Goal: Task Accomplishment & Management: Use online tool/utility

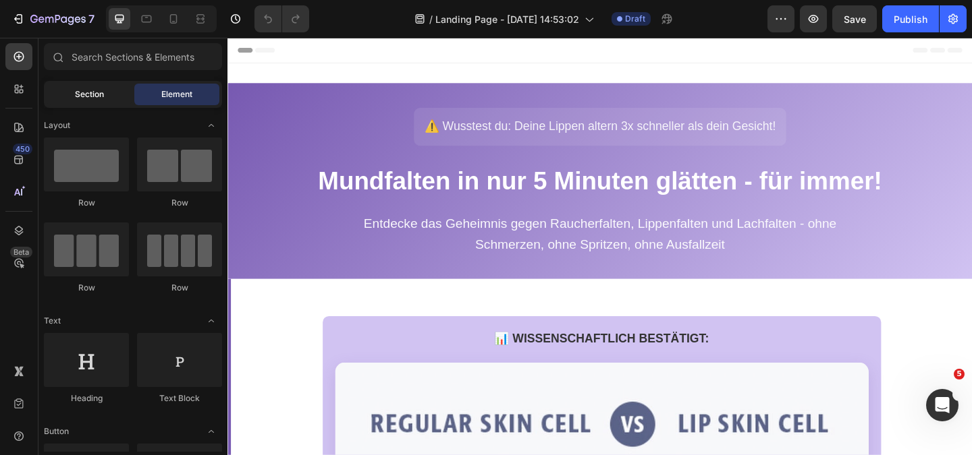
click at [82, 95] on span "Section" at bounding box center [89, 94] width 29 height 12
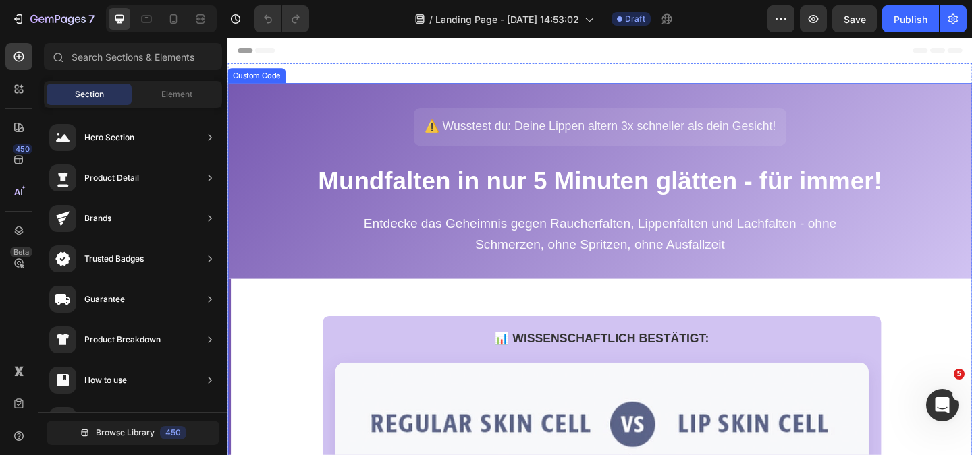
click at [510, 250] on p "Entdecke das Geheimnis gegen Raucherfalten, Lippenfalten und Lachfalten - ohne …" at bounding box center [632, 251] width 540 height 45
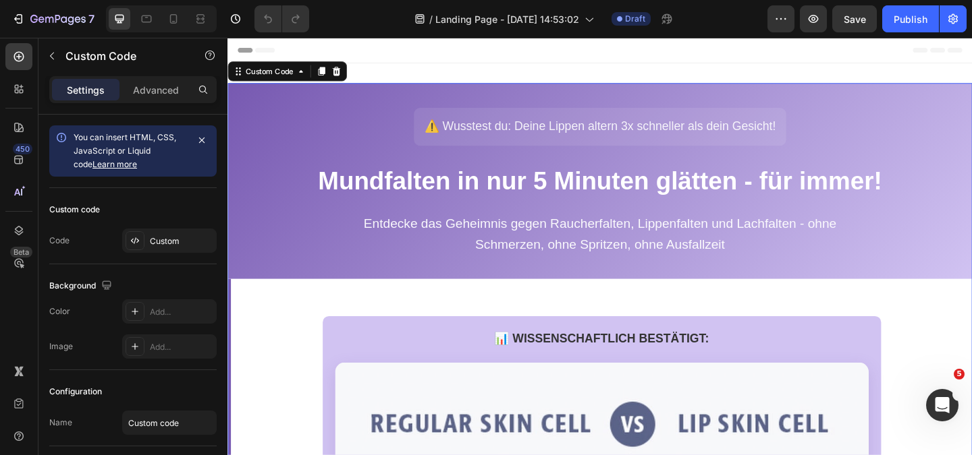
click at [293, 157] on div "⚠️ Wusstest du: Deine Lippen altern 3x schneller als dein Gesicht! Mundfalten i…" at bounding box center [632, 193] width 783 height 159
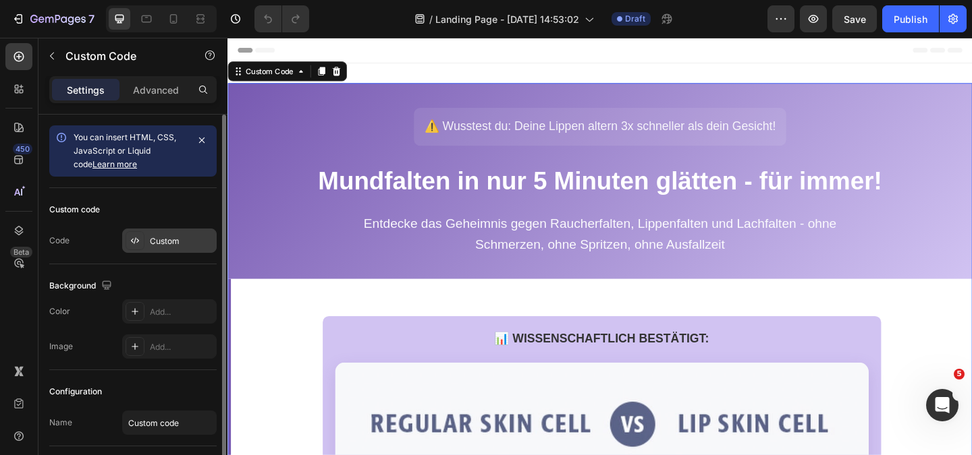
click at [153, 240] on div "Custom" at bounding box center [181, 241] width 63 height 12
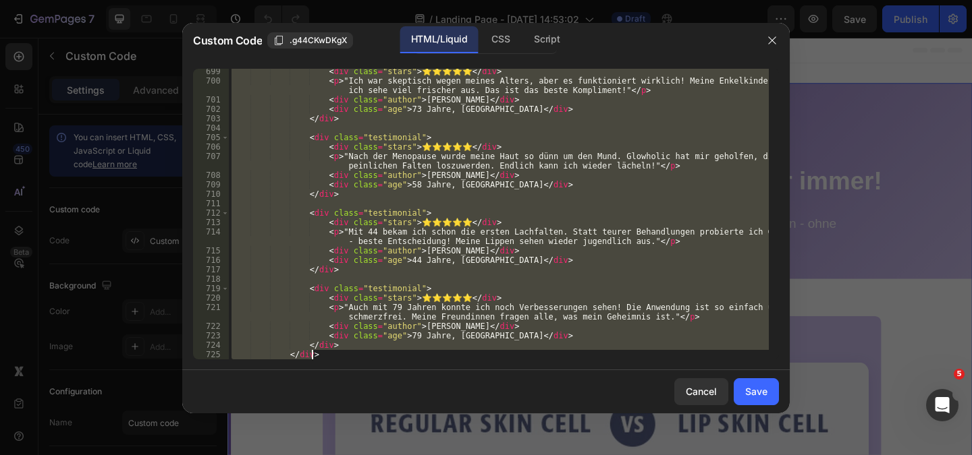
scroll to position [7568, 0]
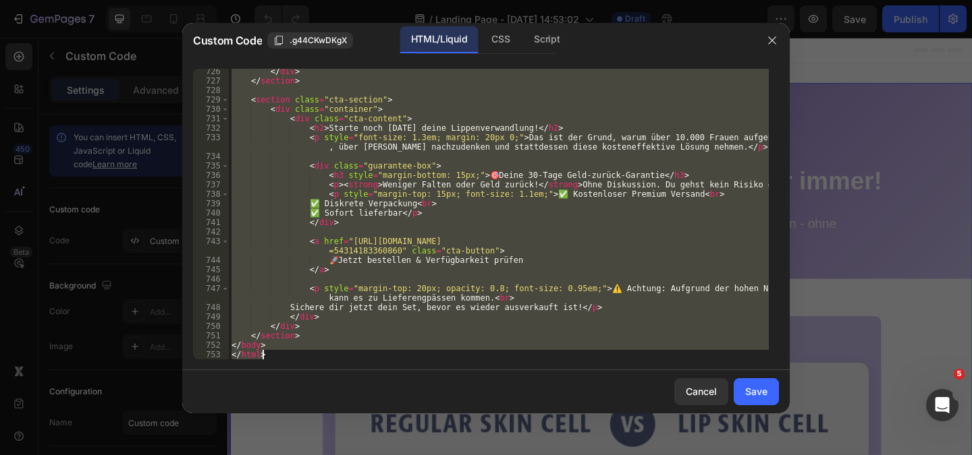
drag, startPoint x: 233, startPoint y: 72, endPoint x: 403, endPoint y: 487, distance: 449.0
click at [403, 0] on html "7 Version history / Landing Page - Aug 27, 14:53:02 Draft Preview Save Publish …" at bounding box center [486, 0] width 972 height 0
type textarea "</body> </html>"
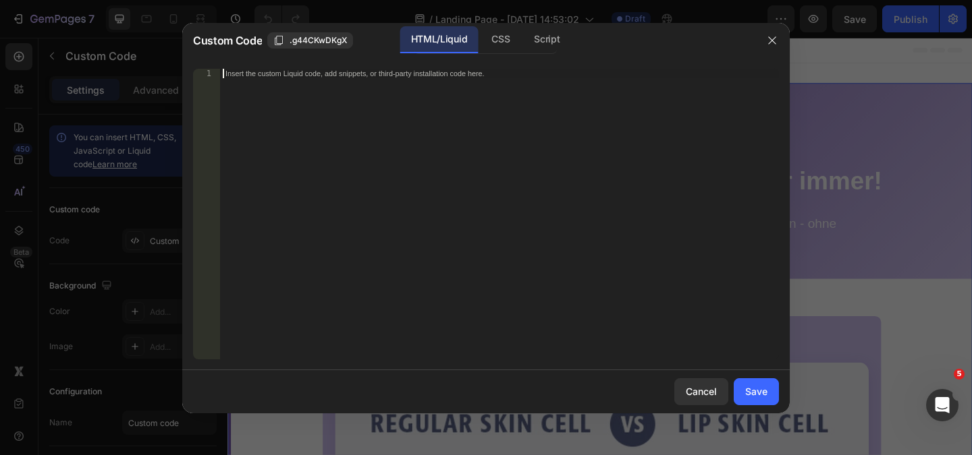
paste textarea "</html>"
type textarea "</html>"
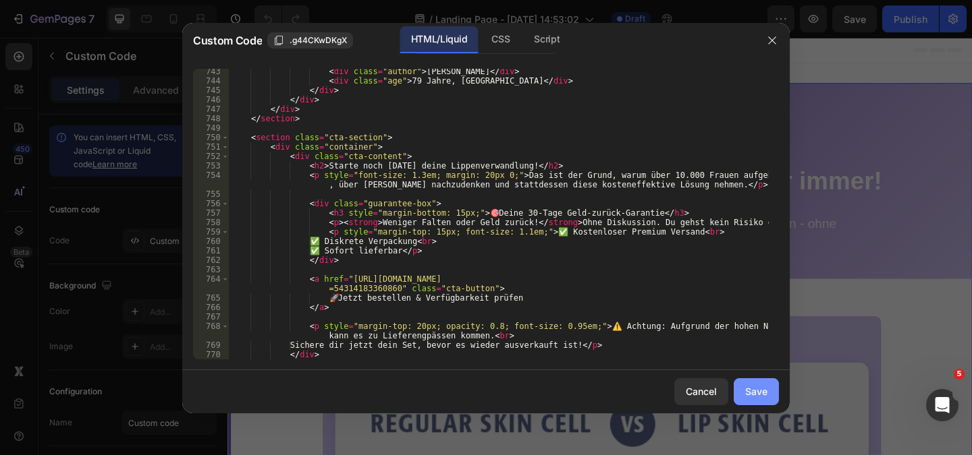
click at [767, 397] on button "Save" at bounding box center [755, 391] width 45 height 27
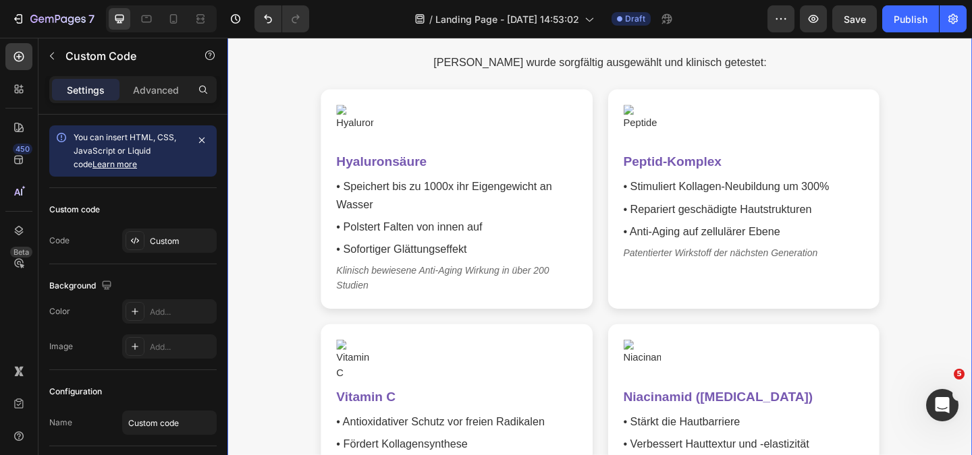
scroll to position [3441, 0]
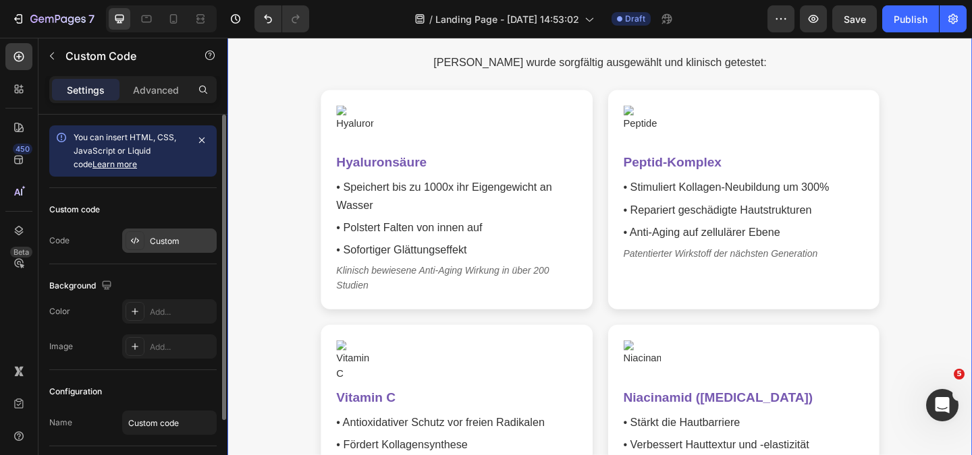
click at [155, 240] on div "Custom" at bounding box center [181, 241] width 63 height 12
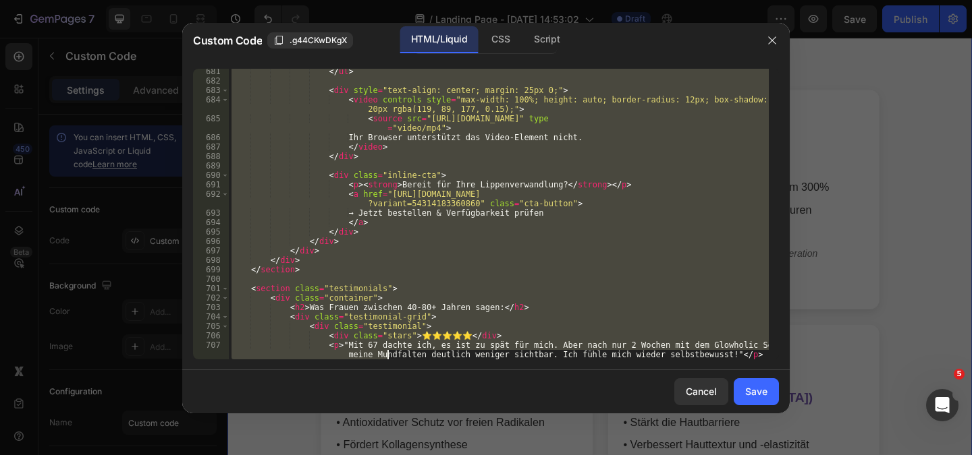
scroll to position [7823, 0]
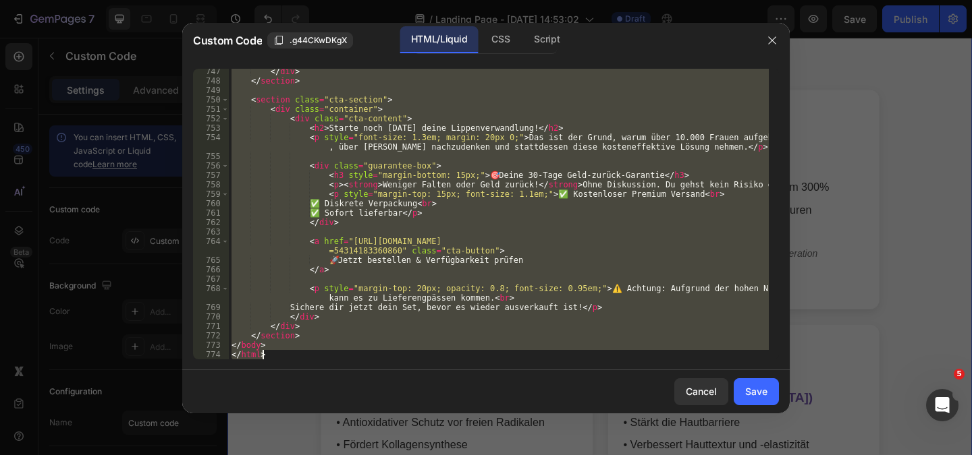
drag, startPoint x: 232, startPoint y: 74, endPoint x: 385, endPoint y: 487, distance: 441.0
click at [385, 0] on html "7 Version history / Landing Page - Aug 27, 14:53:02 Draft Preview Save Publish …" at bounding box center [486, 0] width 972 height 0
type textarea "</body> </html>"
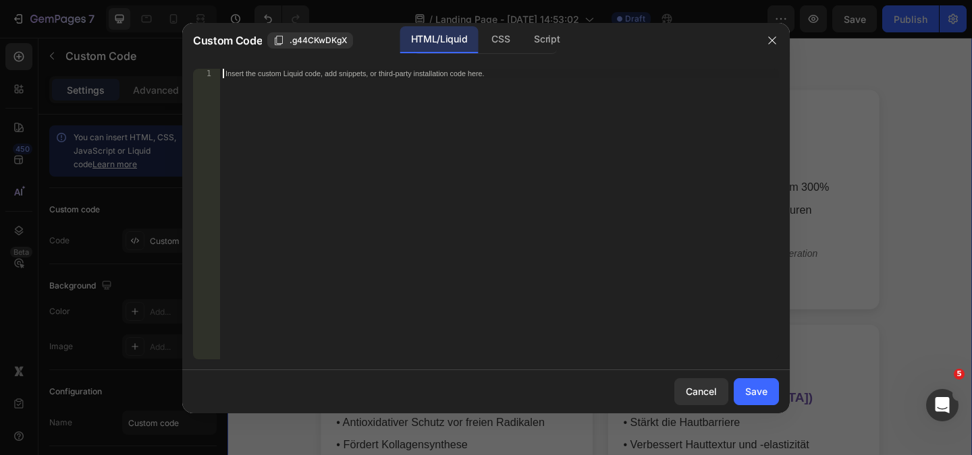
paste textarea "</html>"
type textarea "</html>"
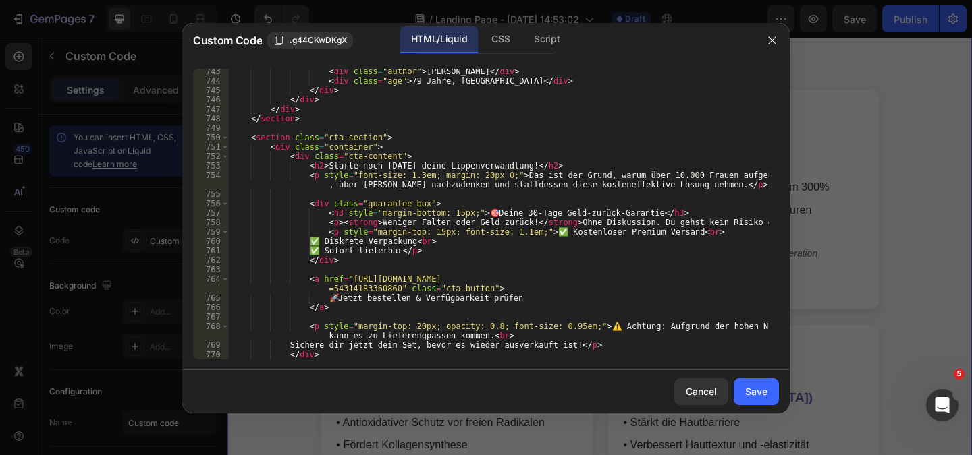
click at [763, 387] on div "Save" at bounding box center [756, 392] width 22 height 14
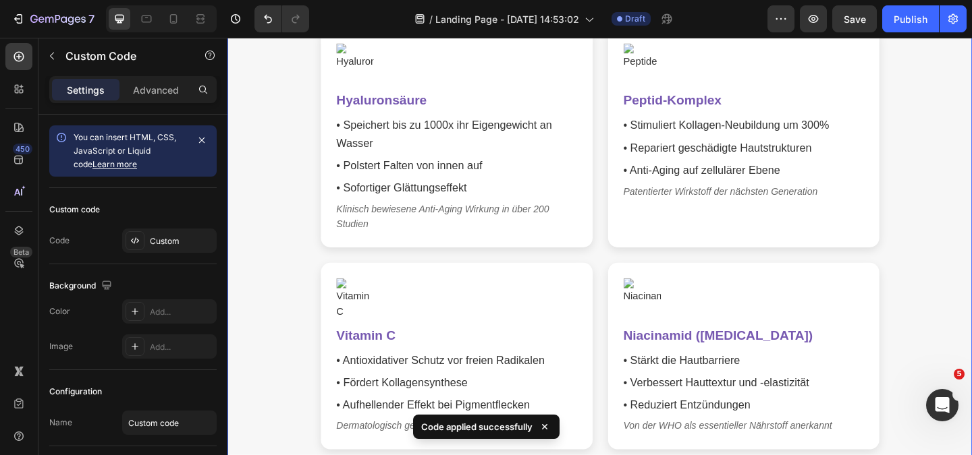
scroll to position [3711, 0]
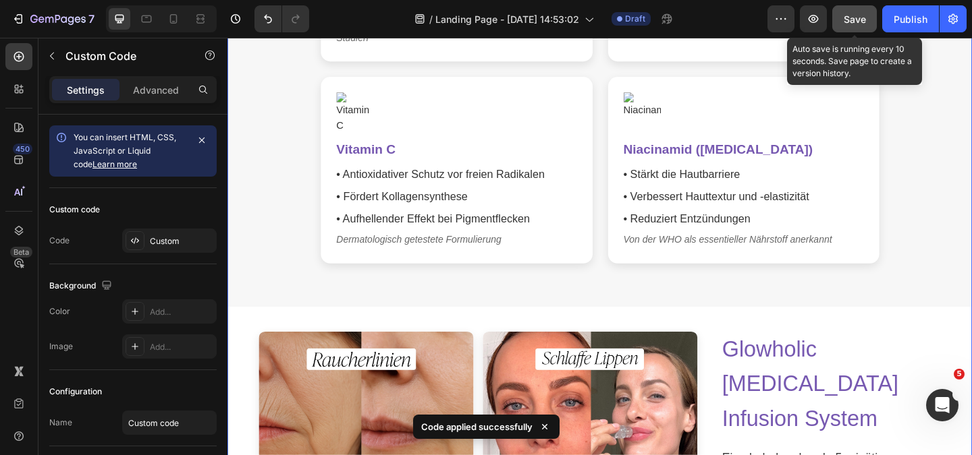
click at [870, 16] on button "Save" at bounding box center [854, 18] width 45 height 27
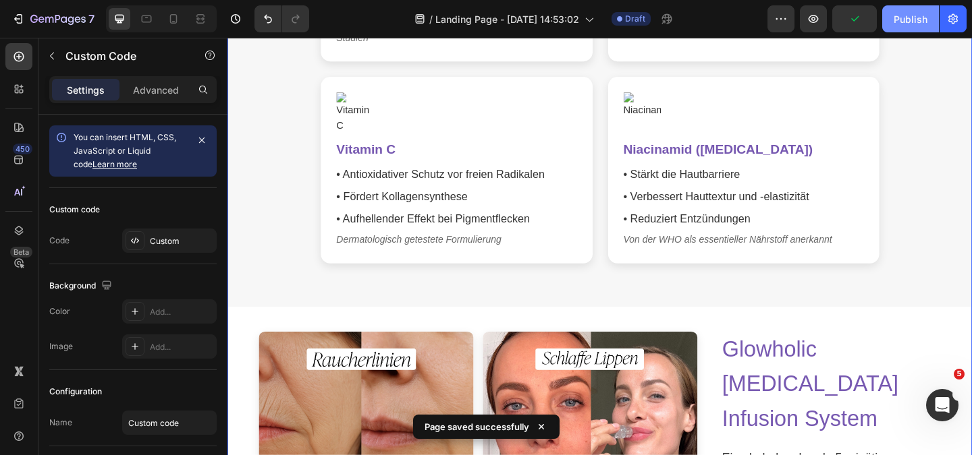
click at [915, 18] on div "Publish" at bounding box center [910, 19] width 34 height 14
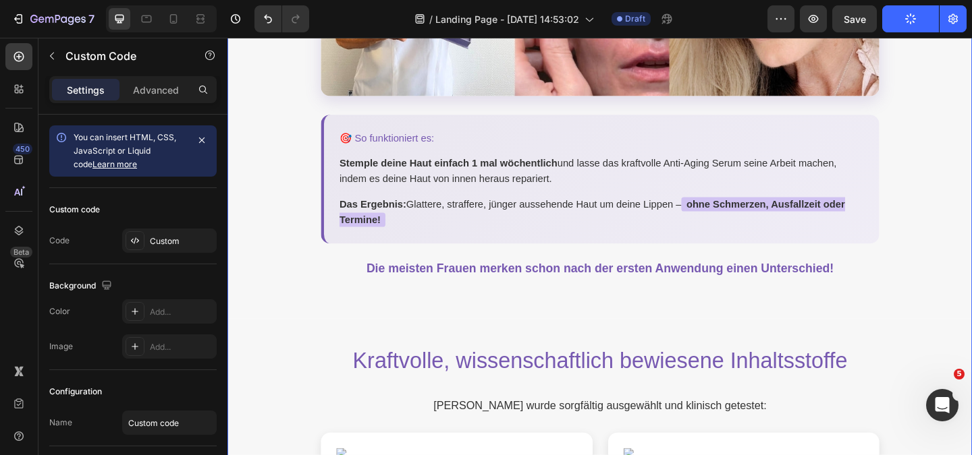
scroll to position [3171, 0]
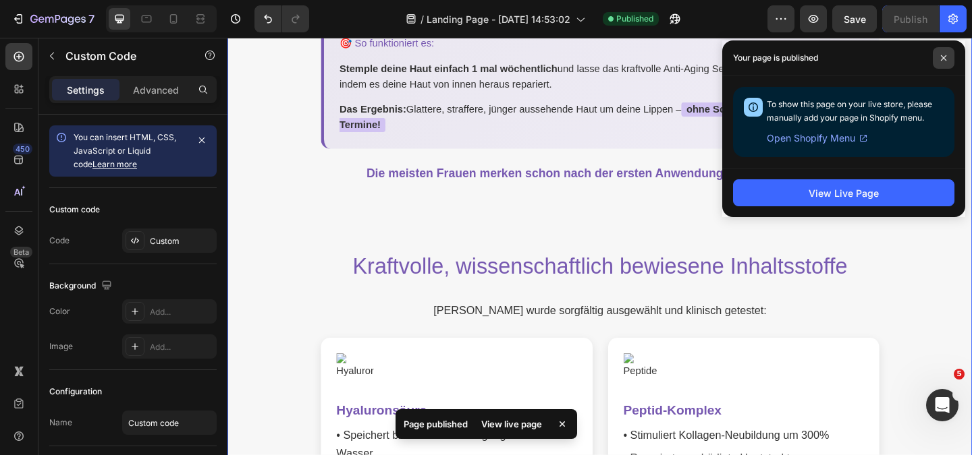
click at [950, 56] on span at bounding box center [943, 58] width 22 height 22
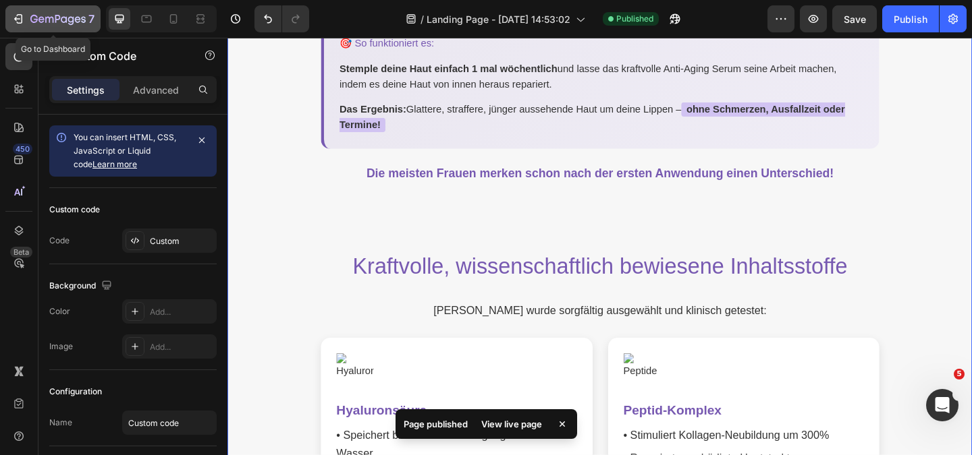
click at [11, 18] on icon "button" at bounding box center [17, 18] width 13 height 13
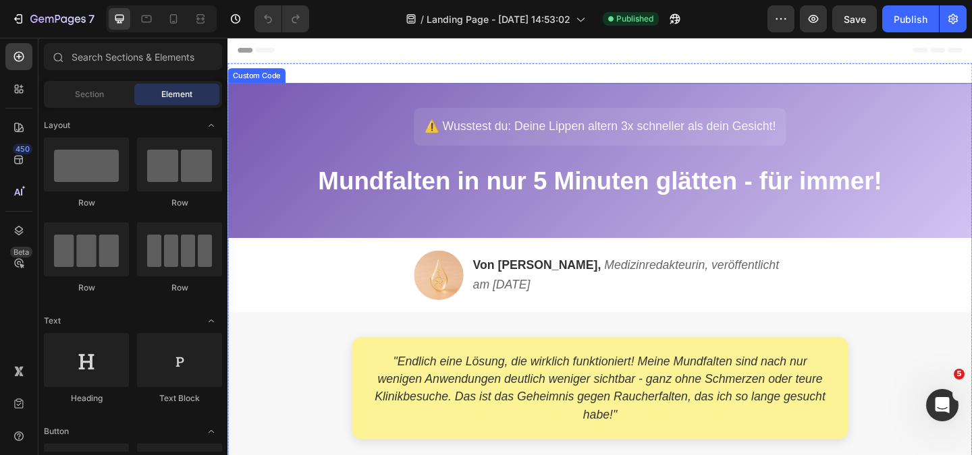
click at [387, 217] on header "⚠️ Wusstest du: Deine Lippen altern 3x schneller als dein Gesicht! Mundfalten i…" at bounding box center [632, 171] width 810 height 169
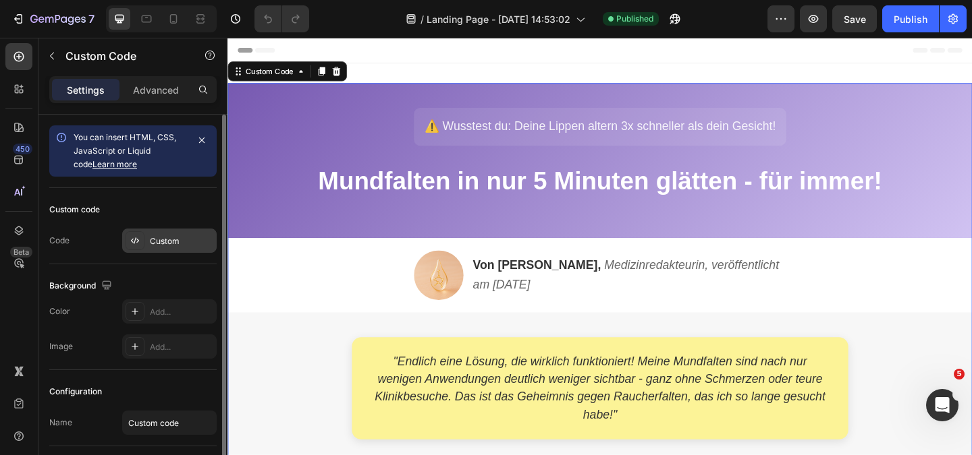
click at [175, 242] on div "Custom" at bounding box center [181, 241] width 63 height 12
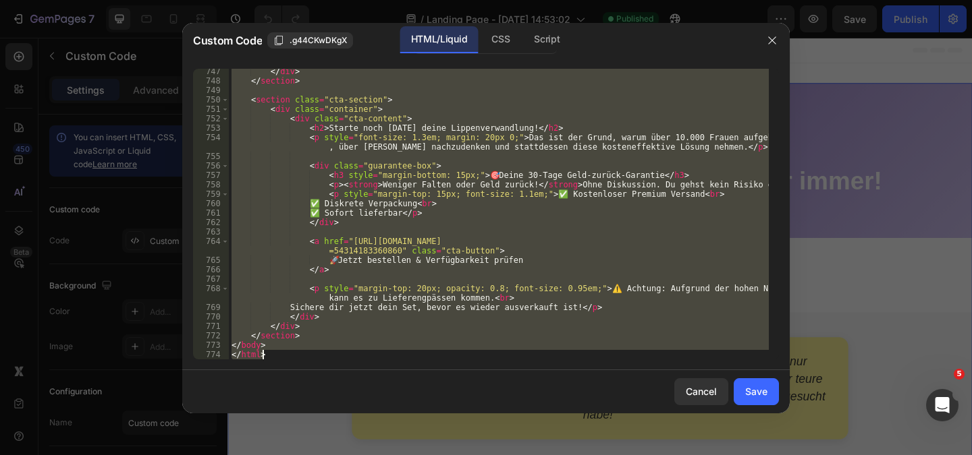
scroll to position [7823, 0]
drag, startPoint x: 230, startPoint y: 72, endPoint x: 339, endPoint y: 487, distance: 429.1
click at [339, 0] on html "7 Version history / Landing Page - [DATE] 14:53:02 Published Preview Save Publi…" at bounding box center [486, 0] width 972 height 0
type textarea "</body> </html>"
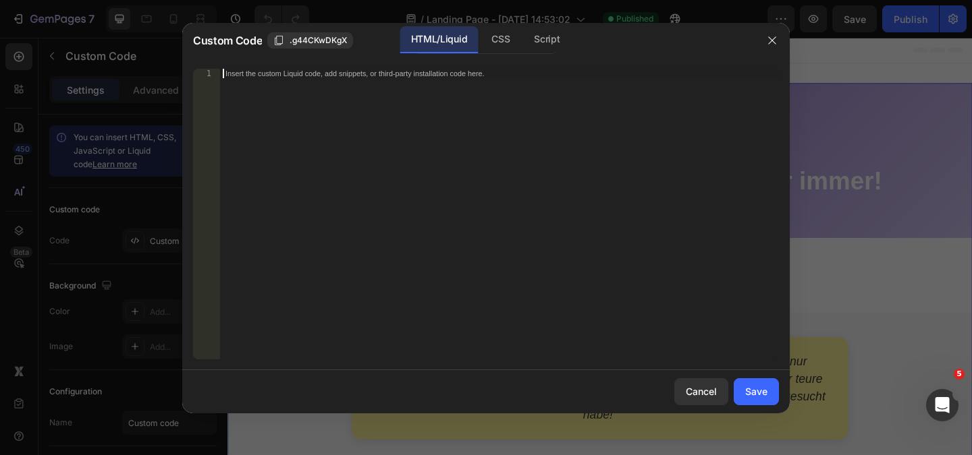
paste textarea "</html>"
type textarea "</html>"
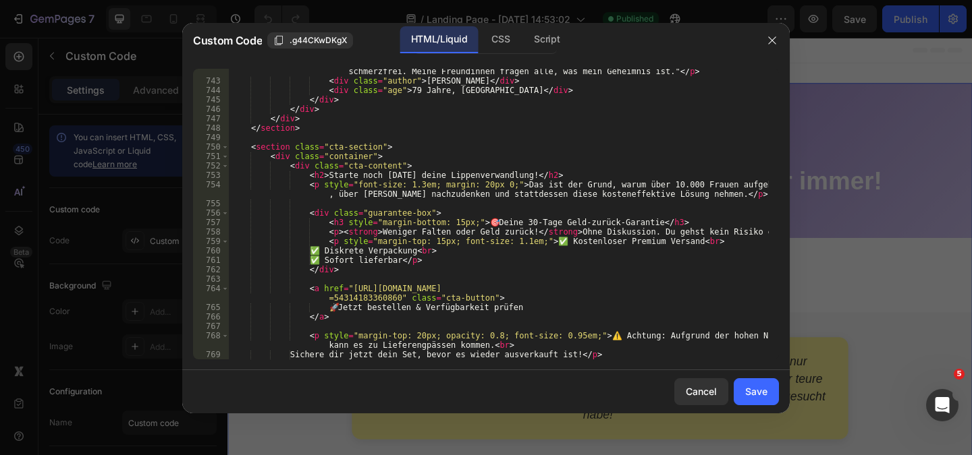
scroll to position [7785, 0]
click at [748, 401] on button "Save" at bounding box center [755, 391] width 45 height 27
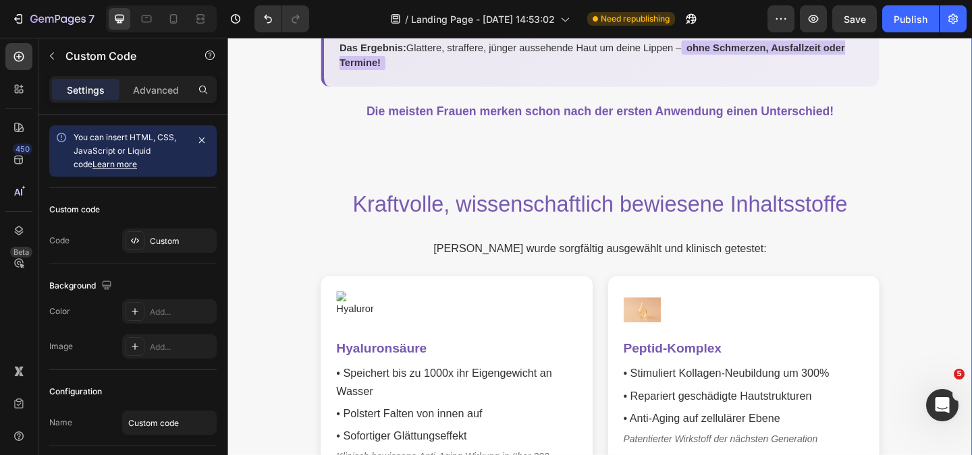
scroll to position [3239, 0]
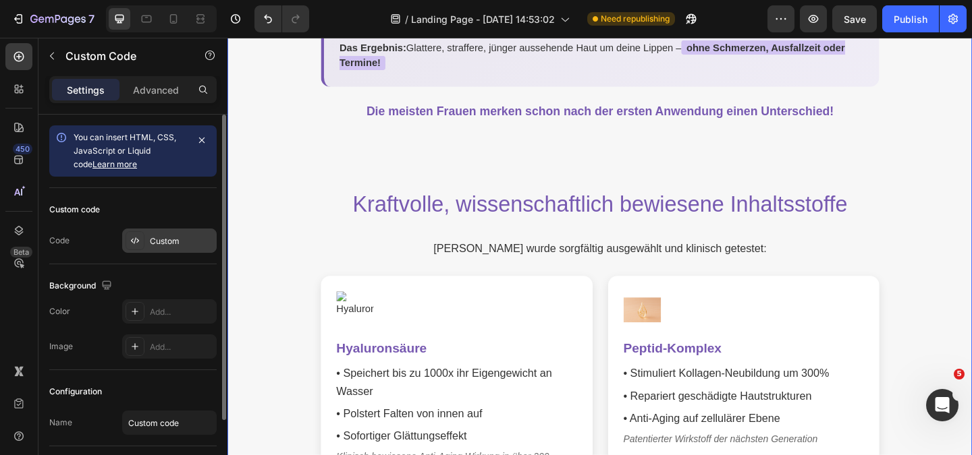
click at [173, 244] on div "Custom" at bounding box center [181, 241] width 63 height 12
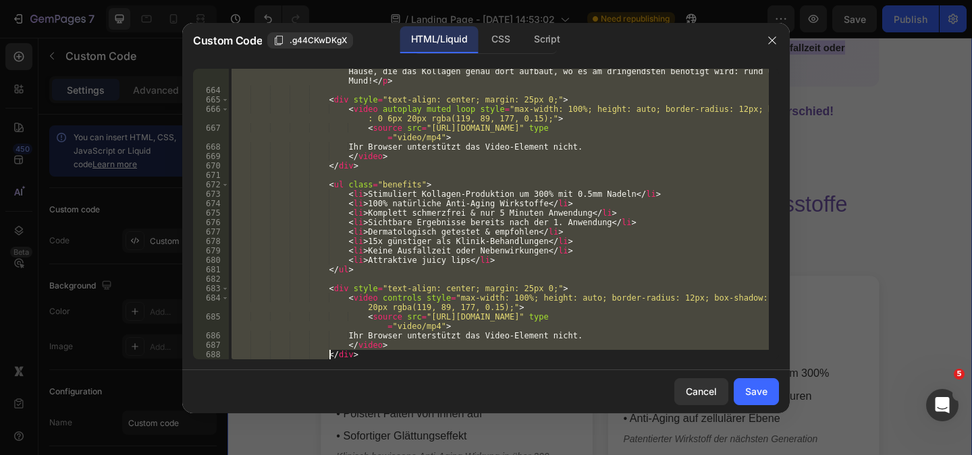
scroll to position [7832, 0]
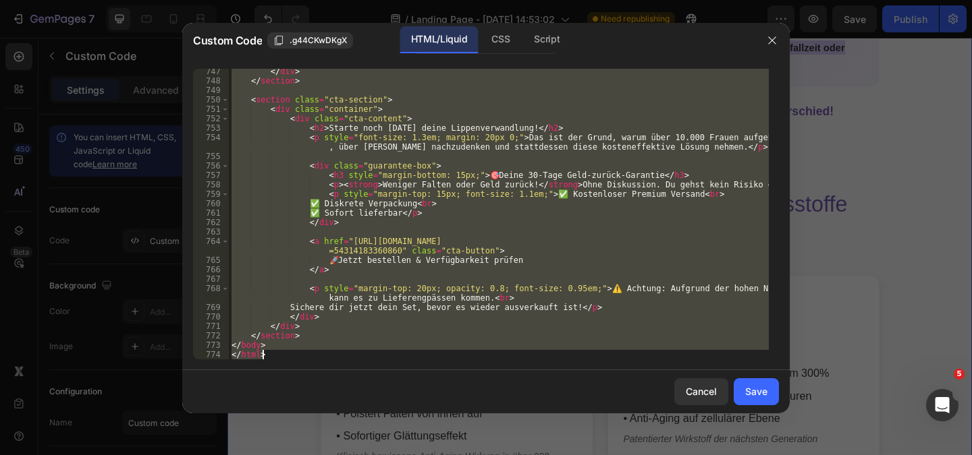
drag, startPoint x: 230, startPoint y: 73, endPoint x: 325, endPoint y: 487, distance: 425.0
click at [325, 0] on html "7 Version history / Landing Page - [DATE] 14:53:02 Need republishing Preview Sa…" at bounding box center [486, 0] width 972 height 0
type textarea "</body> </html>"
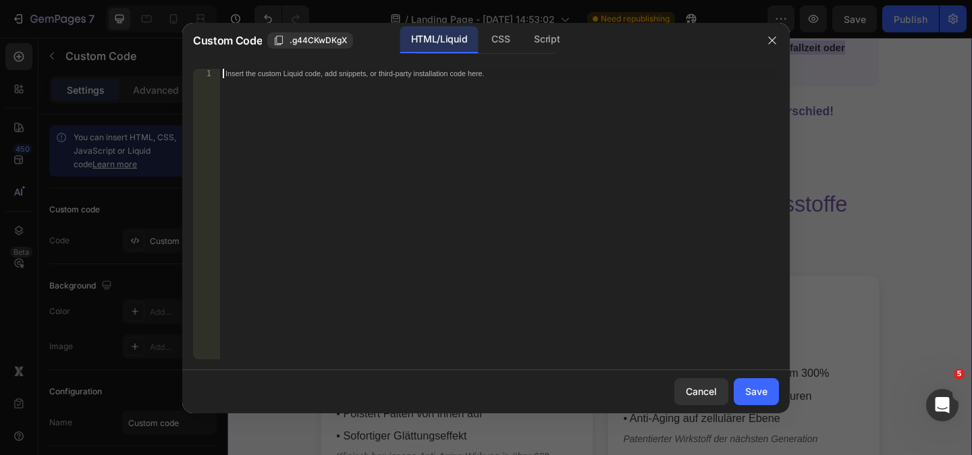
paste textarea "</html>"
type textarea "</html>"
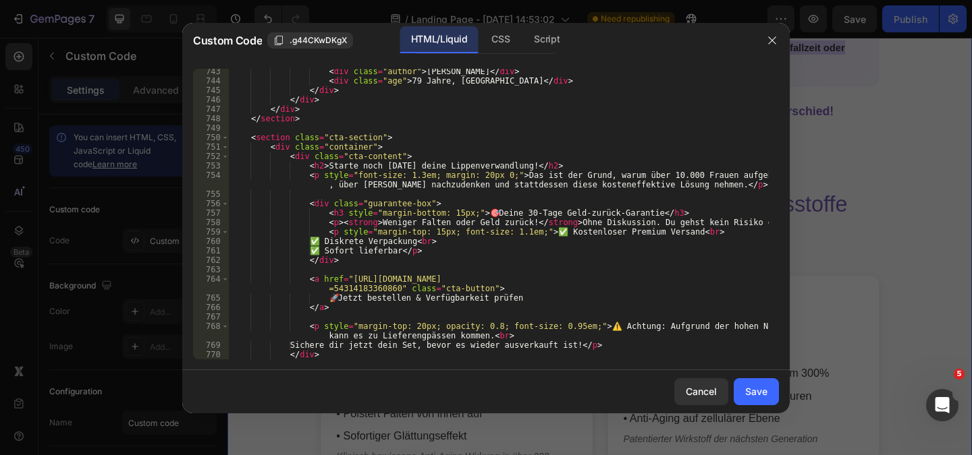
scroll to position [7795, 0]
click at [758, 399] on div "Save" at bounding box center [756, 392] width 22 height 14
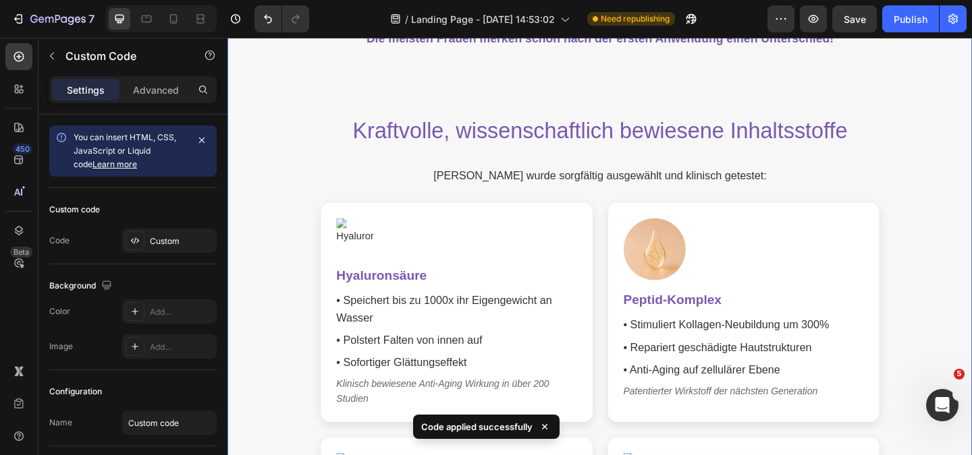
scroll to position [3373, 0]
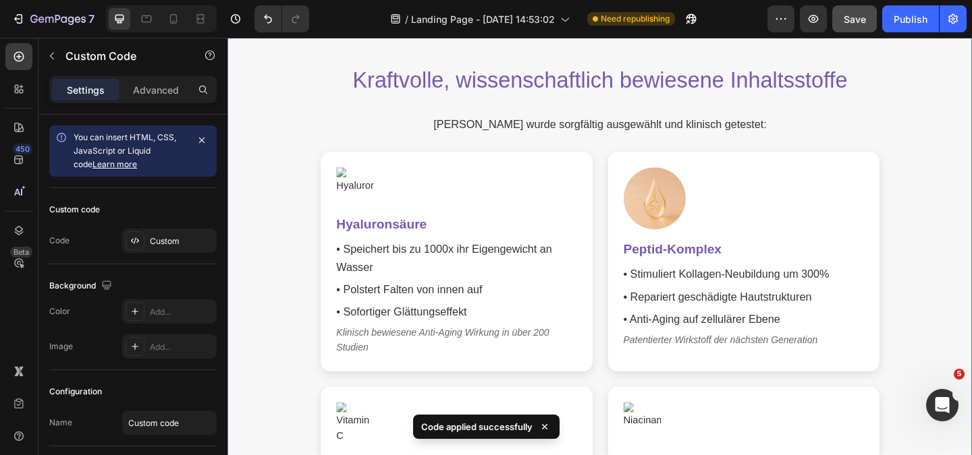
click at [848, 24] on span "Save" at bounding box center [854, 18] width 22 height 11
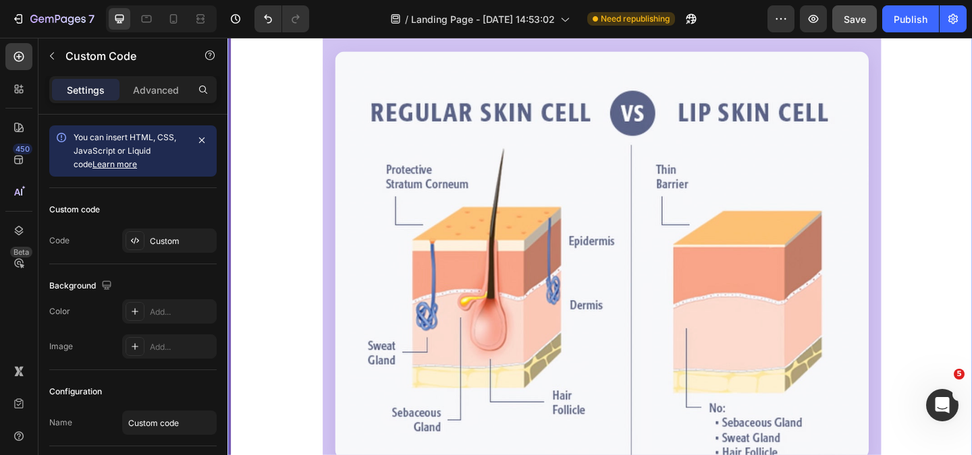
scroll to position [135, 0]
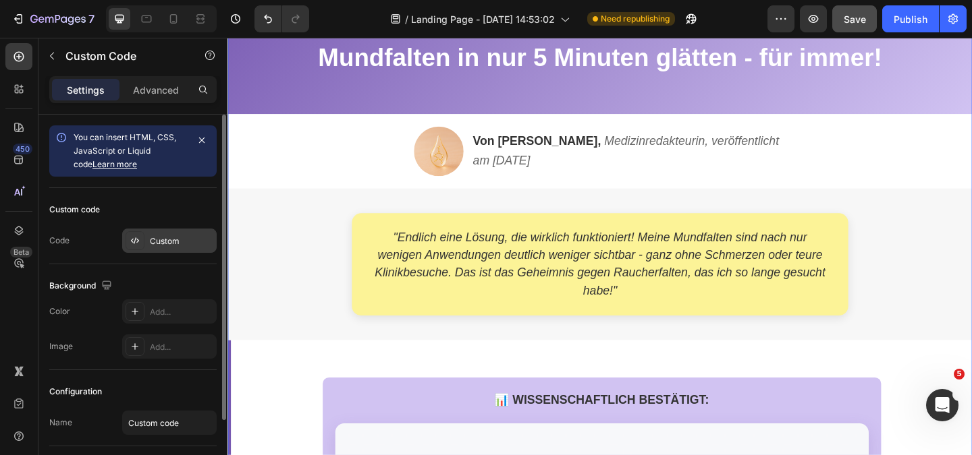
click at [167, 252] on div "Custom" at bounding box center [169, 241] width 94 height 24
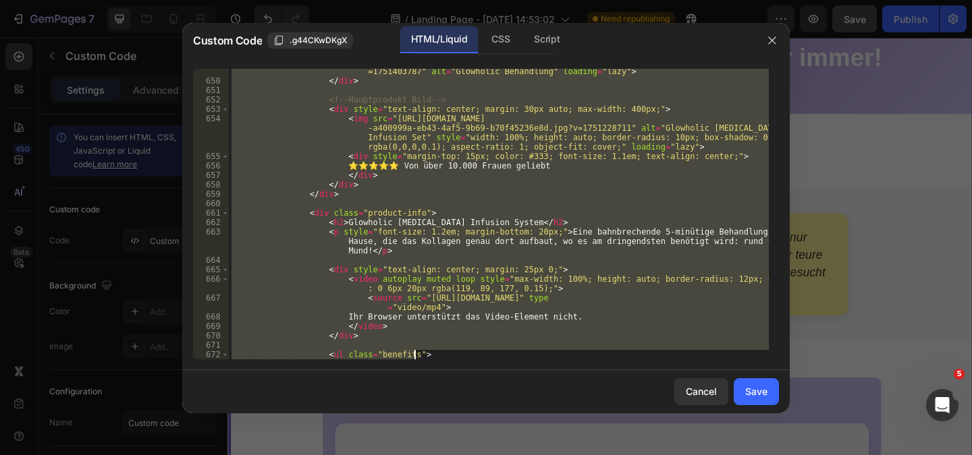
scroll to position [7832, 0]
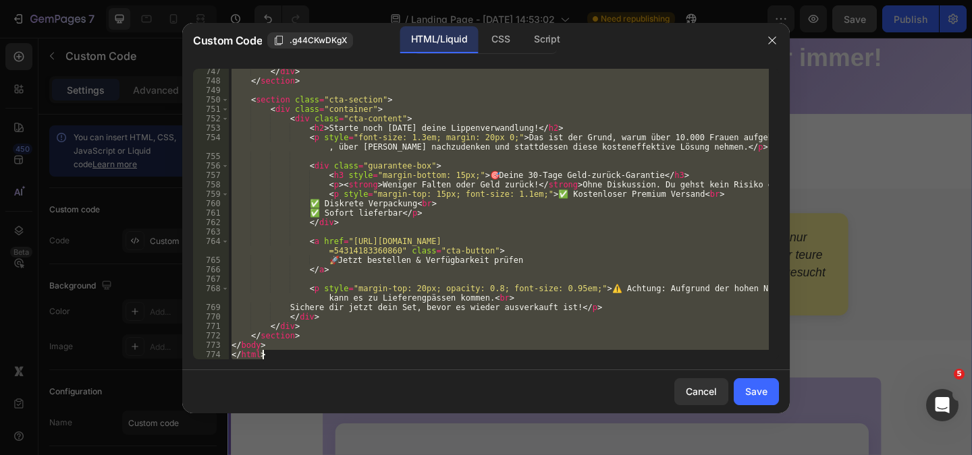
drag, startPoint x: 231, startPoint y: 72, endPoint x: 418, endPoint y: 487, distance: 455.1
click at [418, 0] on html "7 Version history / Landing Page - [DATE] 14:53:02 Need republishing Preview Sa…" at bounding box center [486, 0] width 972 height 0
type textarea "</body> </html>"
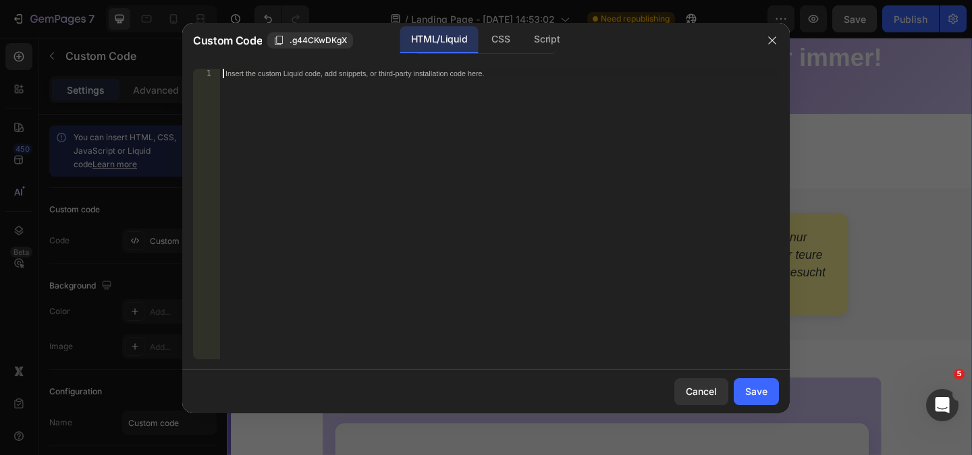
paste textarea "</html>"
type textarea "</html>"
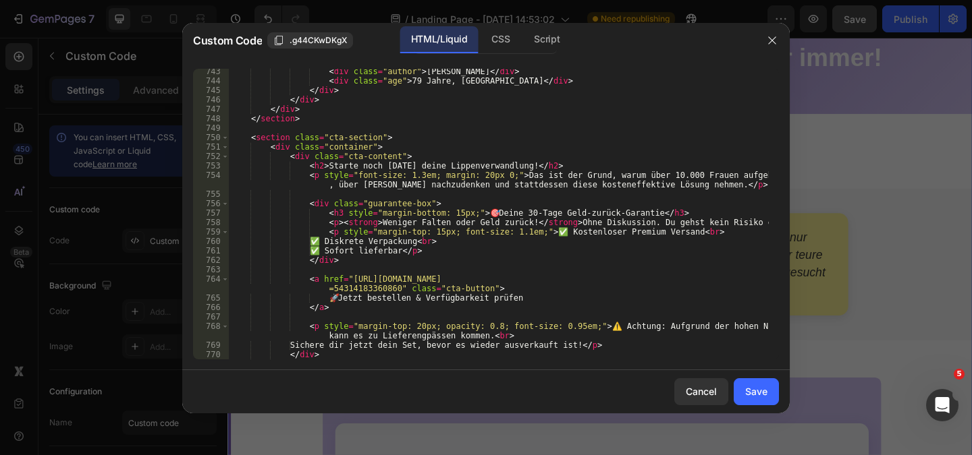
scroll to position [7795, 0]
click at [755, 393] on div "Save" at bounding box center [756, 392] width 22 height 14
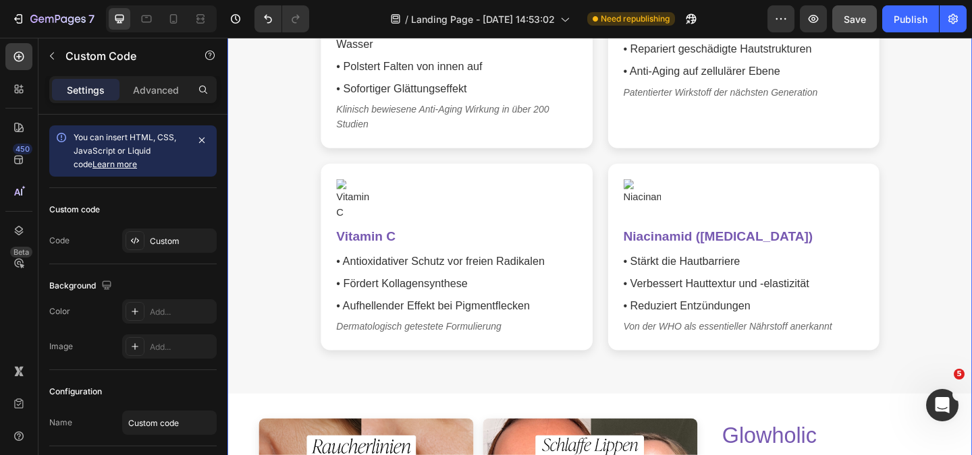
scroll to position [3643, 0]
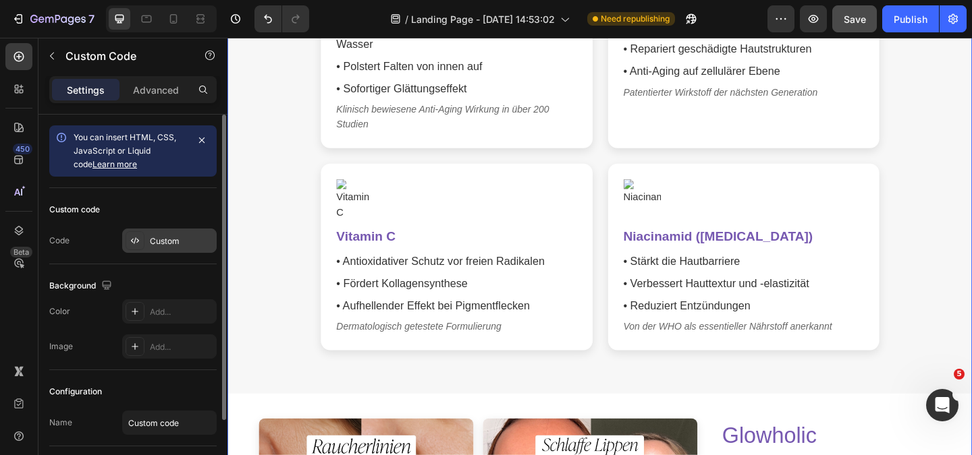
click at [153, 240] on div "Custom" at bounding box center [181, 241] width 63 height 12
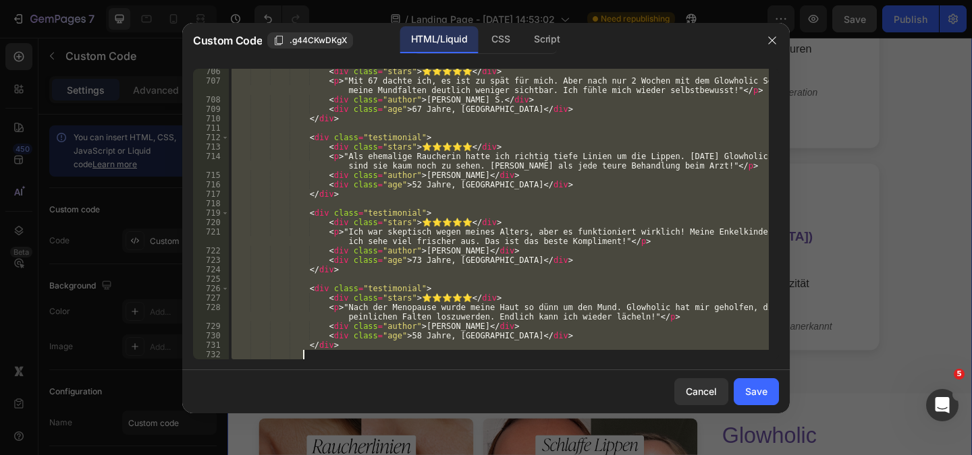
scroll to position [7832, 0]
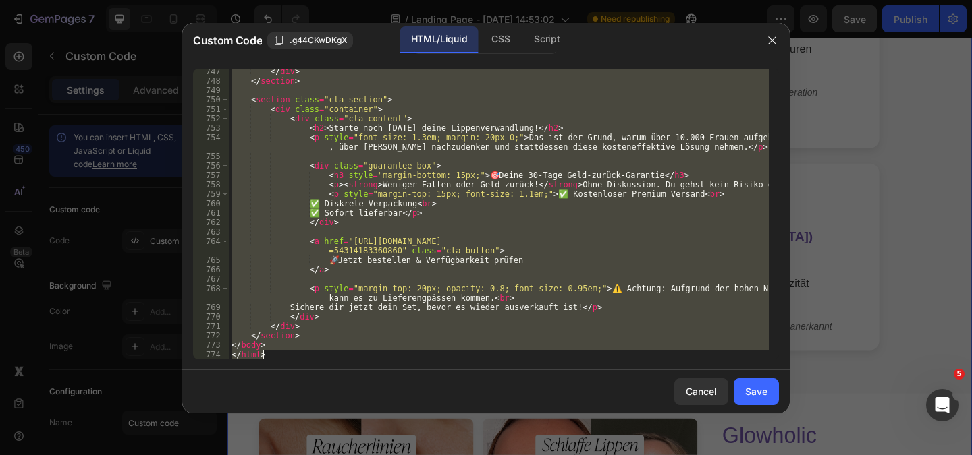
drag, startPoint x: 241, startPoint y: 96, endPoint x: 370, endPoint y: 487, distance: 412.2
click at [370, 0] on html "7 Version history / Landing Page - [DATE] 14:53:02 Need republishing Preview Sa…" at bounding box center [486, 0] width 972 height 0
type textarea "</body> </html>"
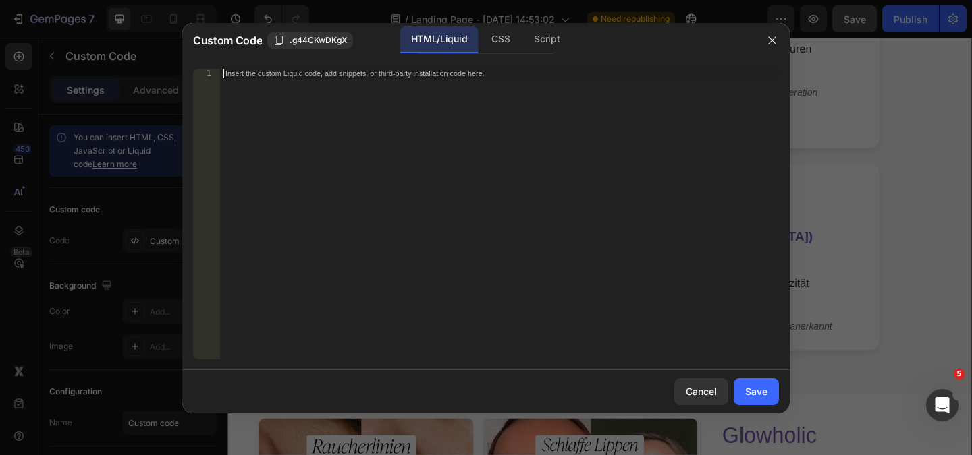
paste textarea "</html>"
type textarea "</html>"
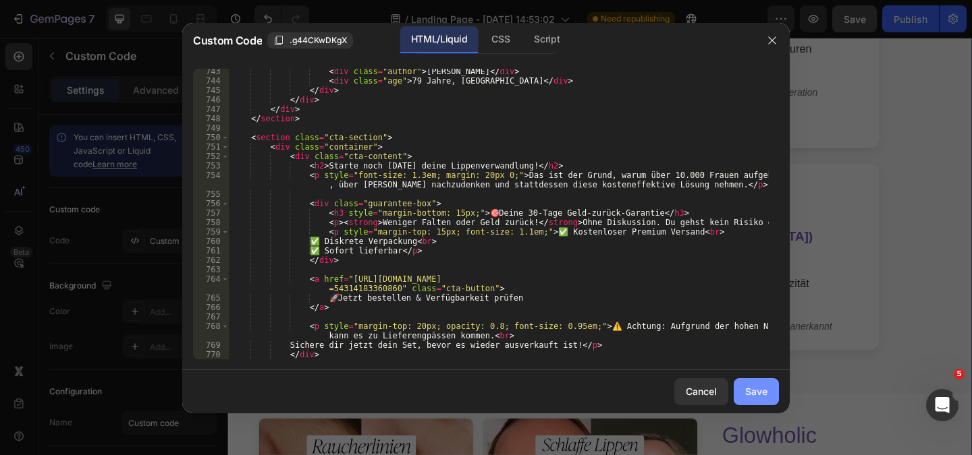
click at [767, 392] on button "Save" at bounding box center [755, 391] width 45 height 27
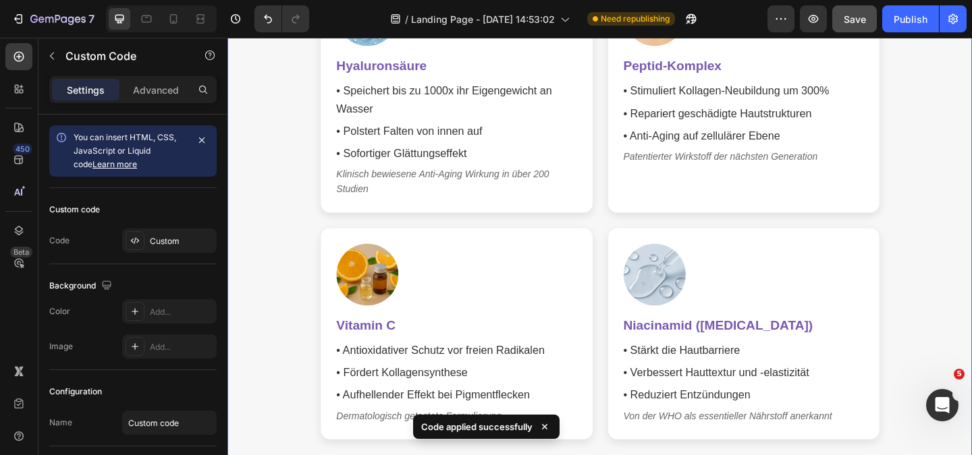
scroll to position [3576, 0]
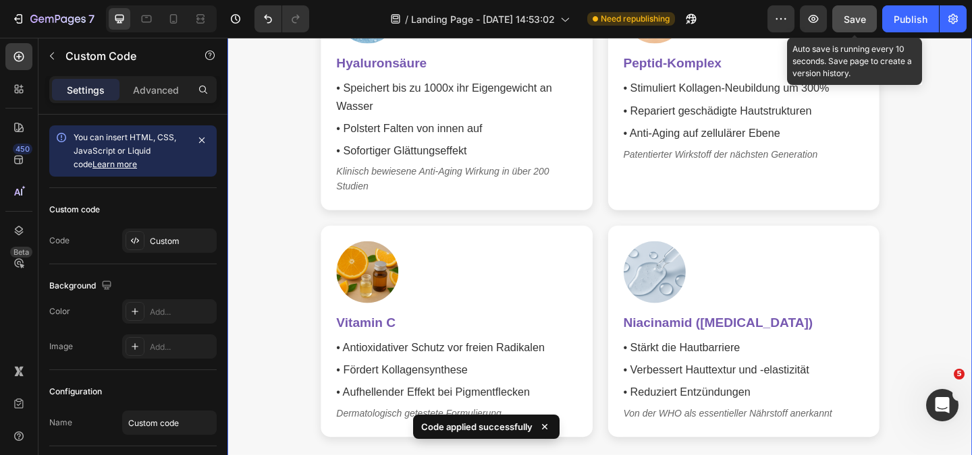
click at [846, 21] on span "Save" at bounding box center [854, 18] width 22 height 11
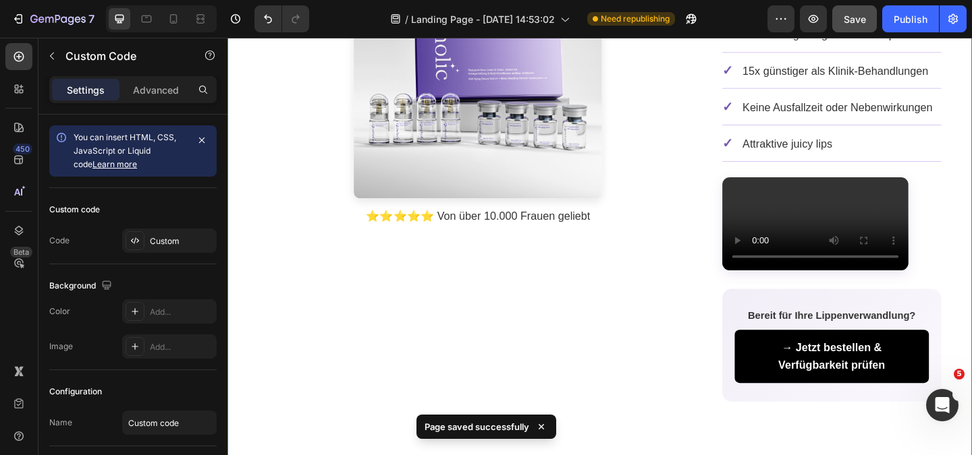
scroll to position [4655, 0]
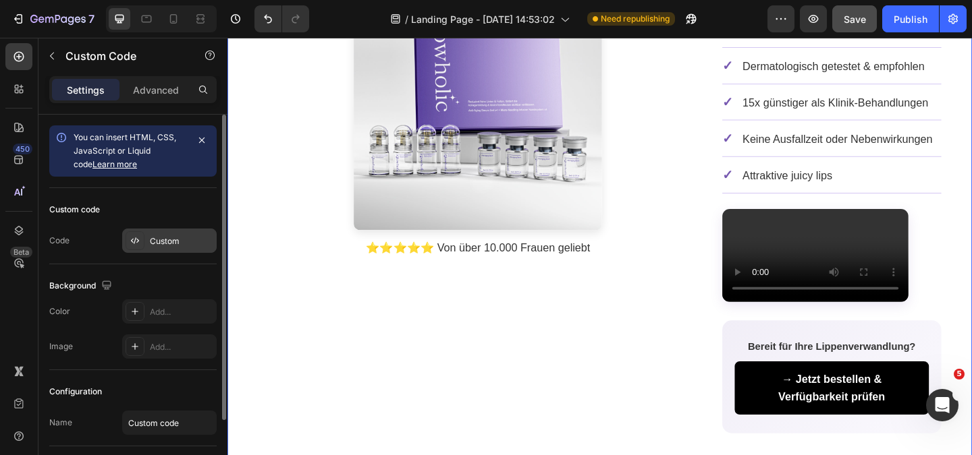
click at [153, 250] on div "Custom" at bounding box center [169, 241] width 94 height 24
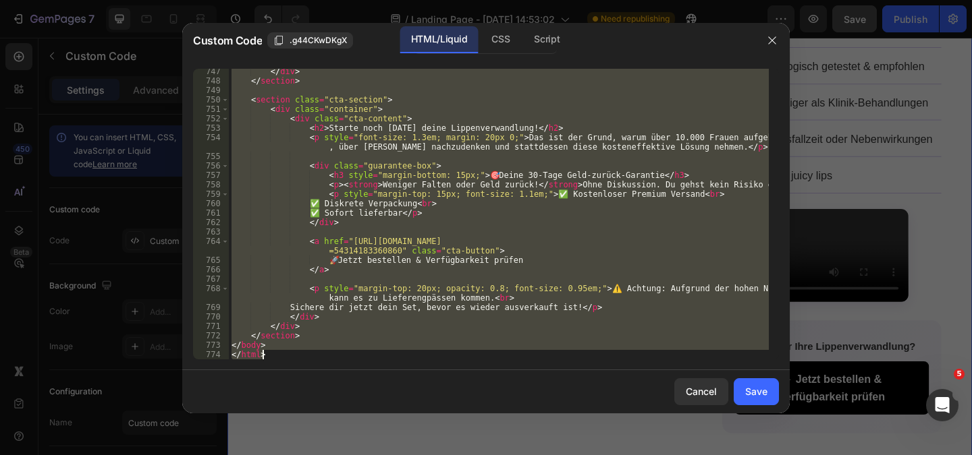
scroll to position [7851, 0]
drag, startPoint x: 232, startPoint y: 73, endPoint x: 327, endPoint y: 487, distance: 424.9
click at [327, 0] on html "7 Version history / Landing Page - [DATE] 14:53:02 Need republishing Preview Sa…" at bounding box center [486, 0] width 972 height 0
type textarea "</body> </html>"
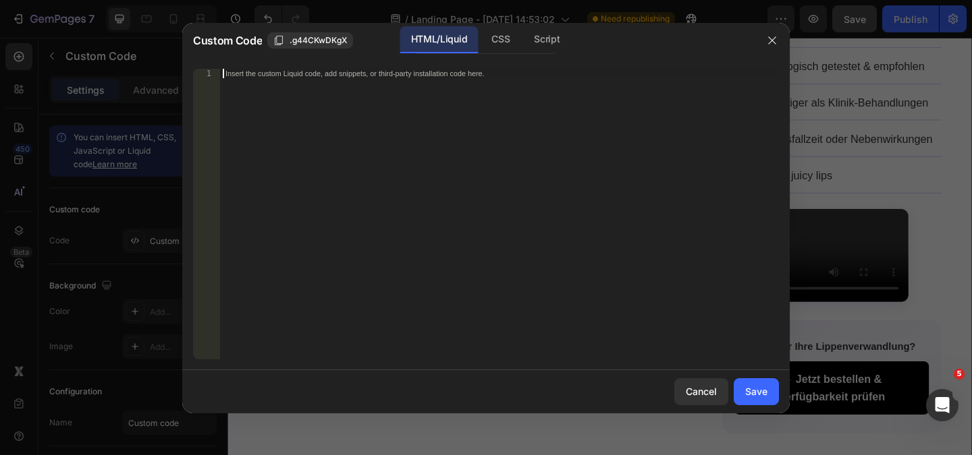
paste textarea "</html>"
type textarea "</html>"
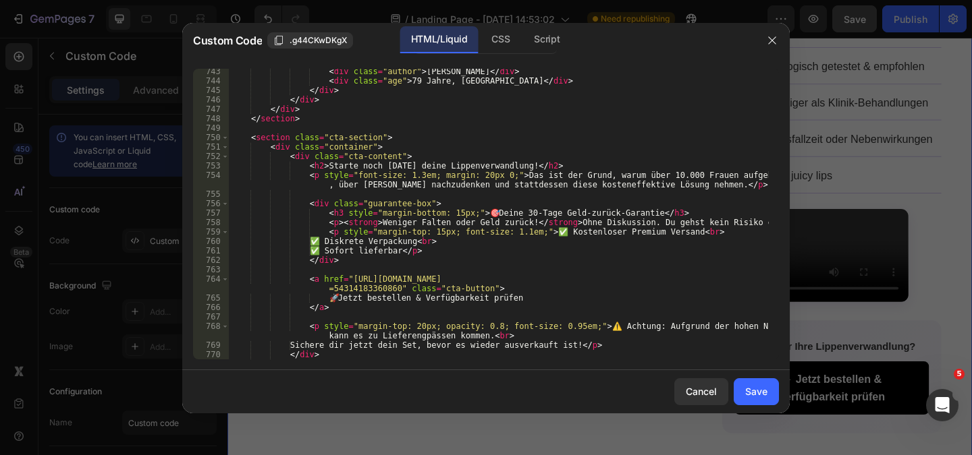
scroll to position [7814, 0]
click at [758, 391] on div "Save" at bounding box center [756, 392] width 22 height 14
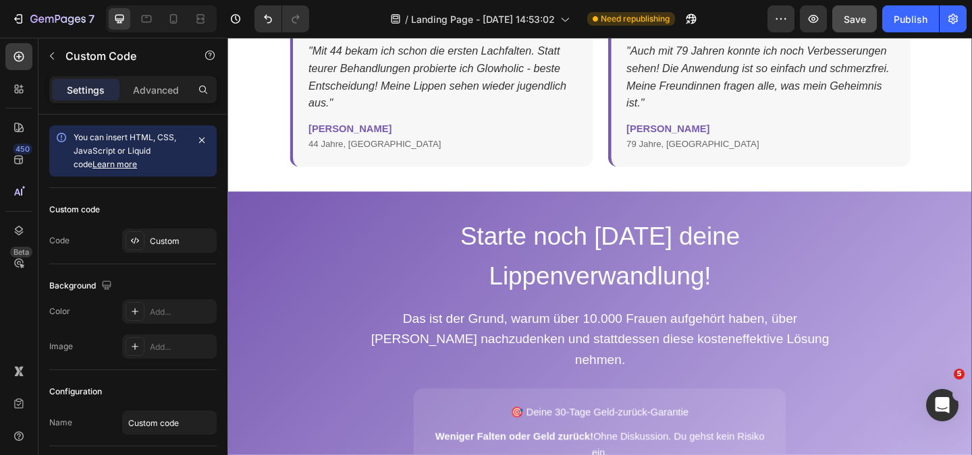
scroll to position [5460, 0]
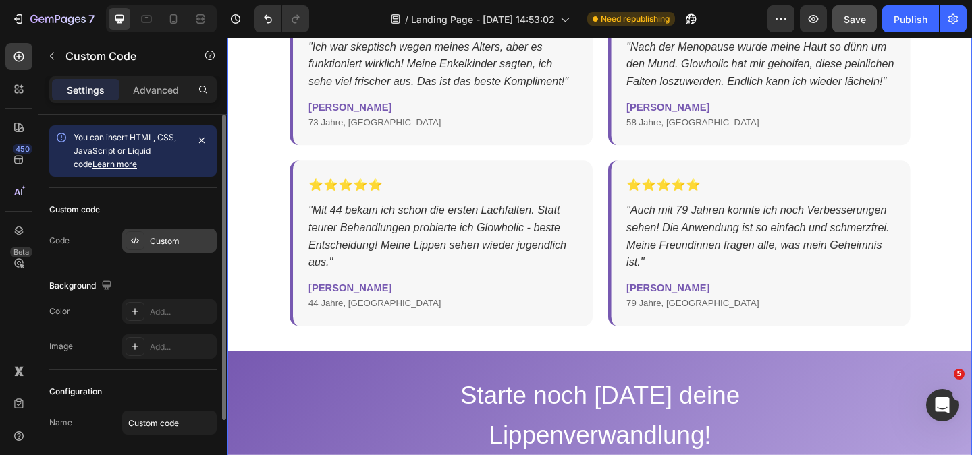
click at [160, 242] on div "Custom" at bounding box center [181, 241] width 63 height 12
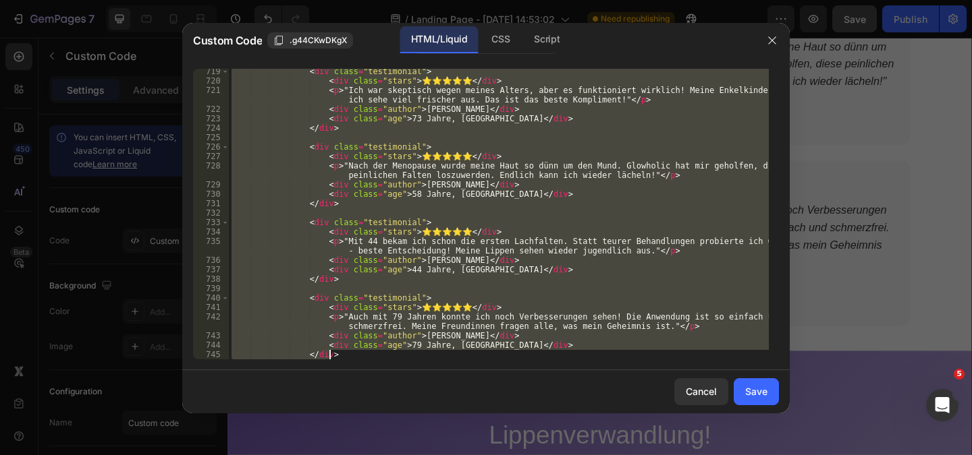
scroll to position [7851, 0]
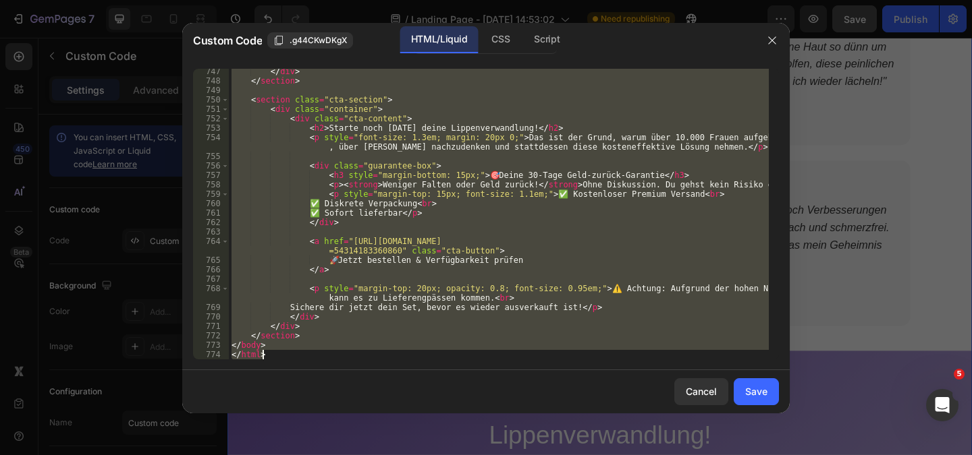
drag, startPoint x: 231, startPoint y: 73, endPoint x: 421, endPoint y: 487, distance: 455.6
click at [421, 0] on html "7 Version history / Landing Page - [DATE] 14:53:02 Need republishing Preview Sa…" at bounding box center [486, 0] width 972 height 0
type textarea "</body> </html>"
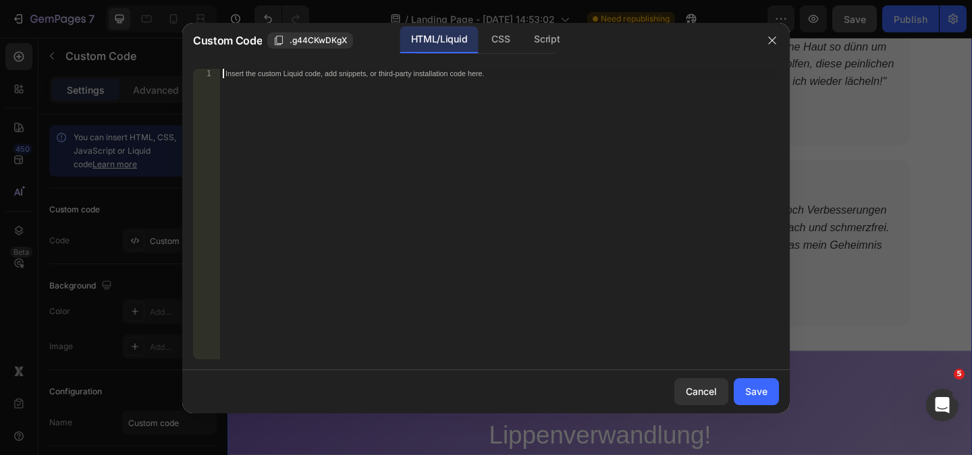
paste textarea "</html>"
type textarea "</html>"
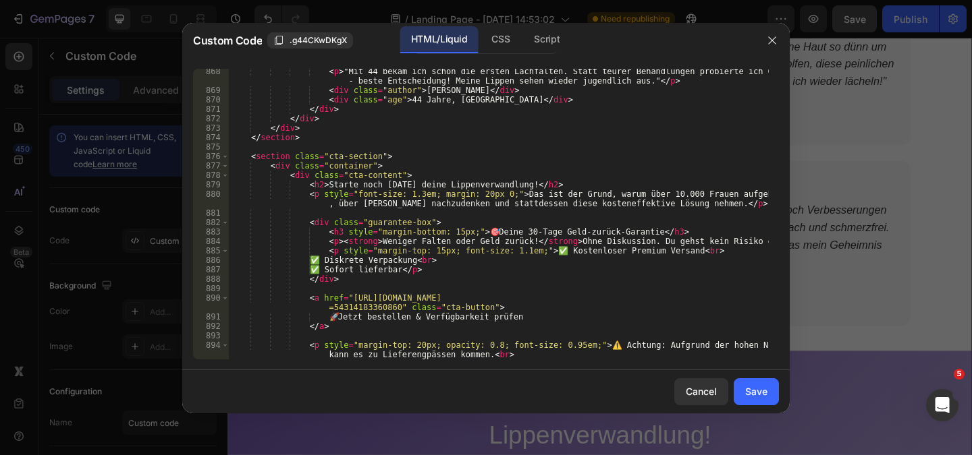
scroll to position [9126, 0]
click at [744, 393] on button "Save" at bounding box center [755, 391] width 45 height 27
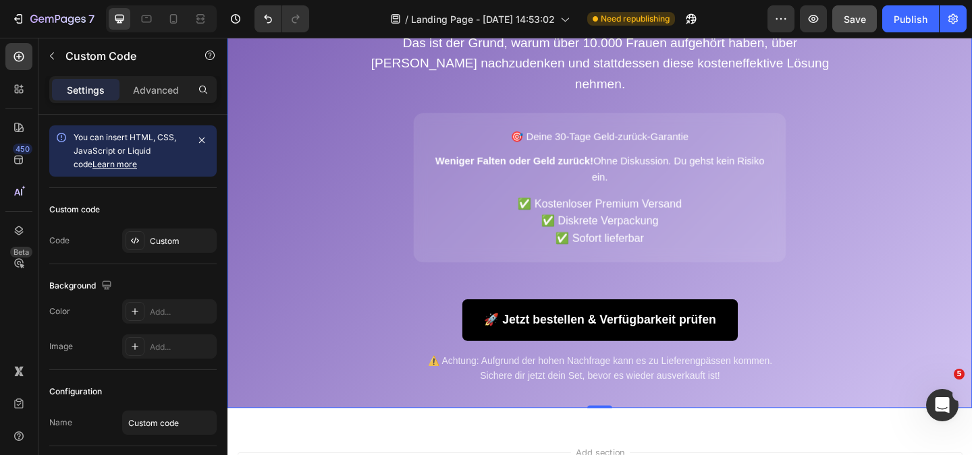
scroll to position [6296, 0]
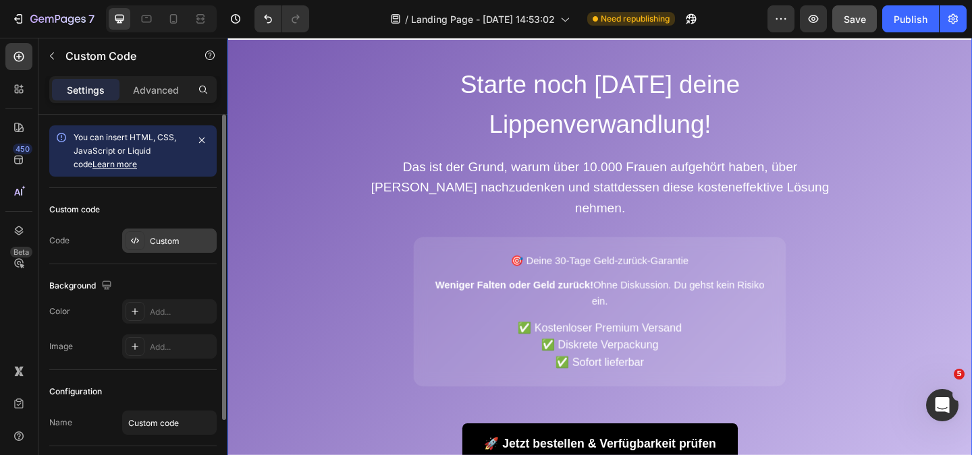
click at [148, 242] on div "Custom" at bounding box center [169, 241] width 94 height 24
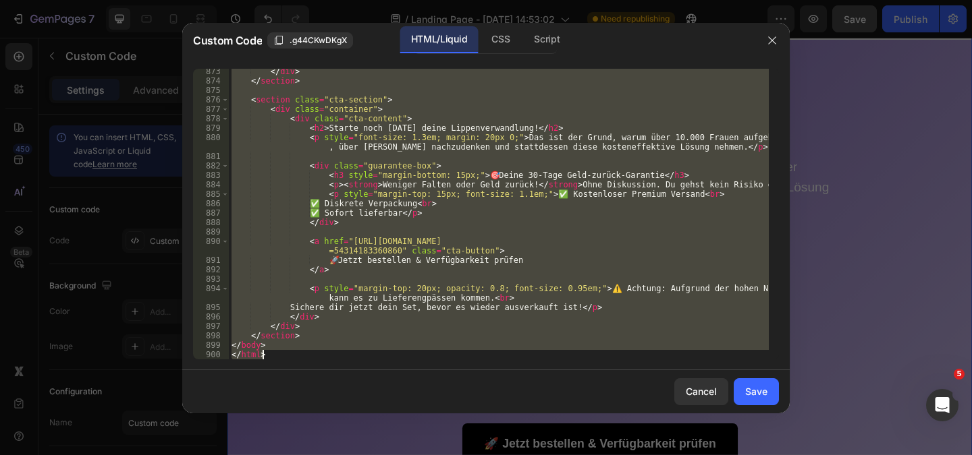
scroll to position [9183, 0]
drag, startPoint x: 230, startPoint y: 74, endPoint x: 368, endPoint y: 487, distance: 435.9
click at [368, 0] on html "7 Version history / Landing Page - [DATE] 14:53:02 Need republishing Preview Sa…" at bounding box center [486, 0] width 972 height 0
type textarea "</body> </html>"
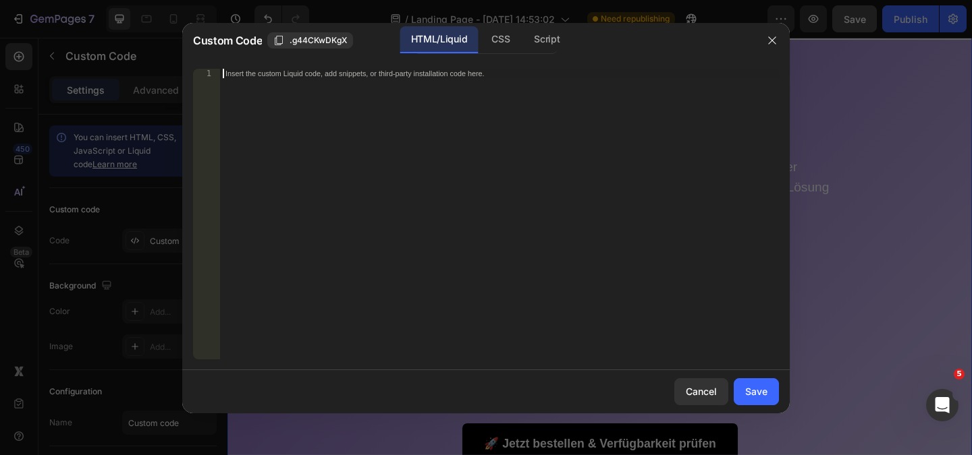
paste textarea "</html>"
type textarea "</html>"
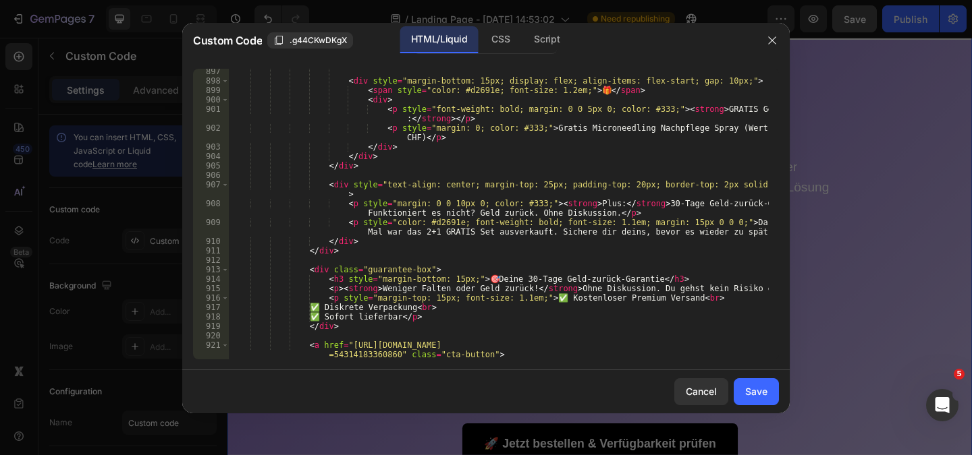
scroll to position [9457, 0]
click at [767, 394] on button "Save" at bounding box center [755, 391] width 45 height 27
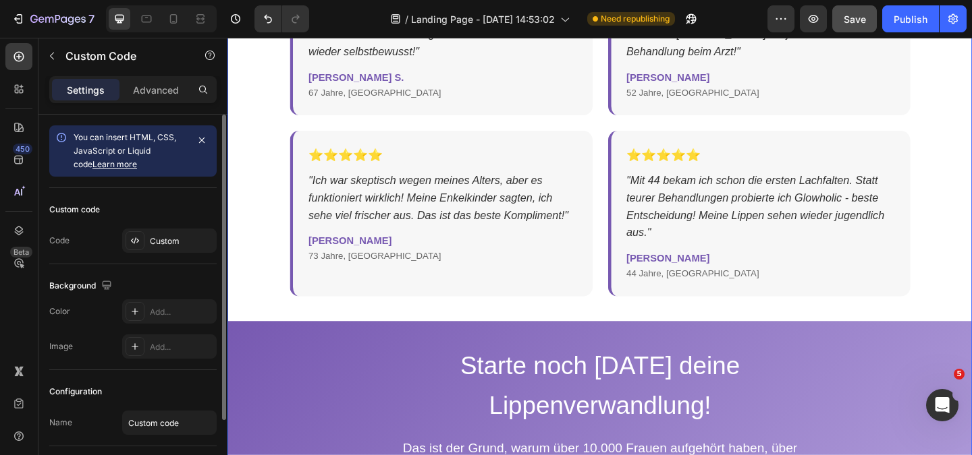
scroll to position [5720, 0]
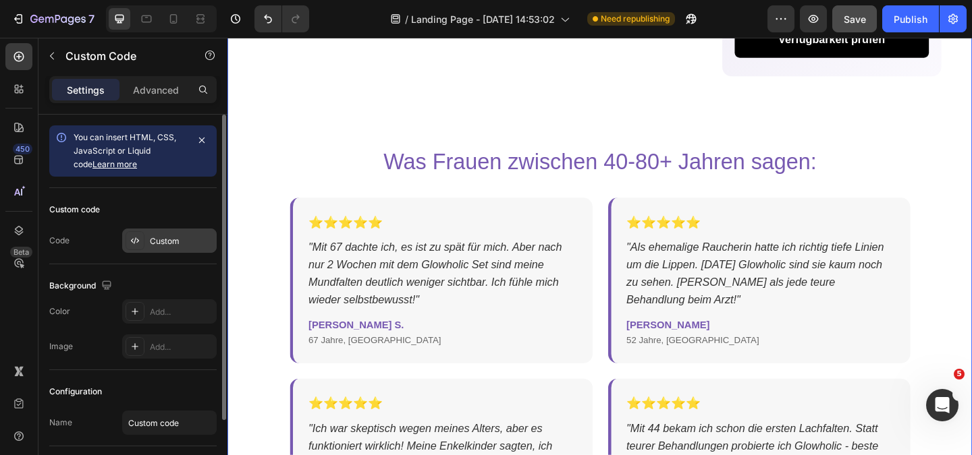
click at [153, 248] on div "Custom" at bounding box center [169, 241] width 94 height 24
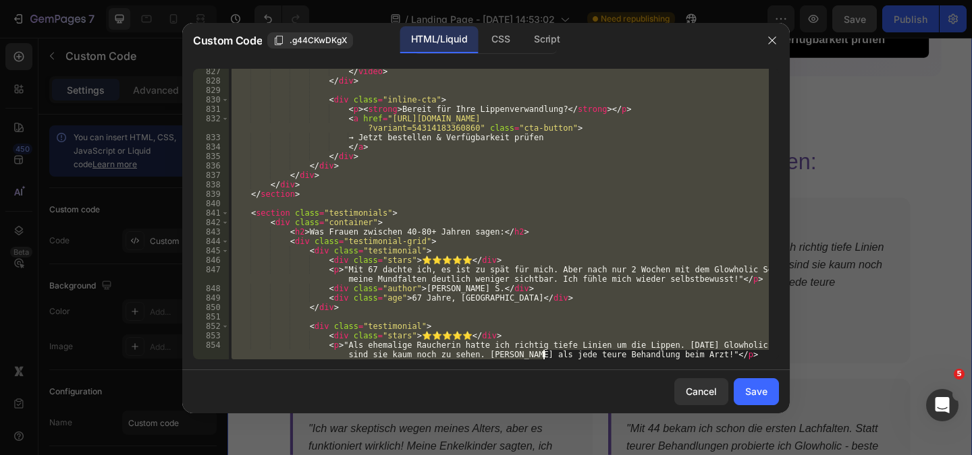
scroll to position [9523, 0]
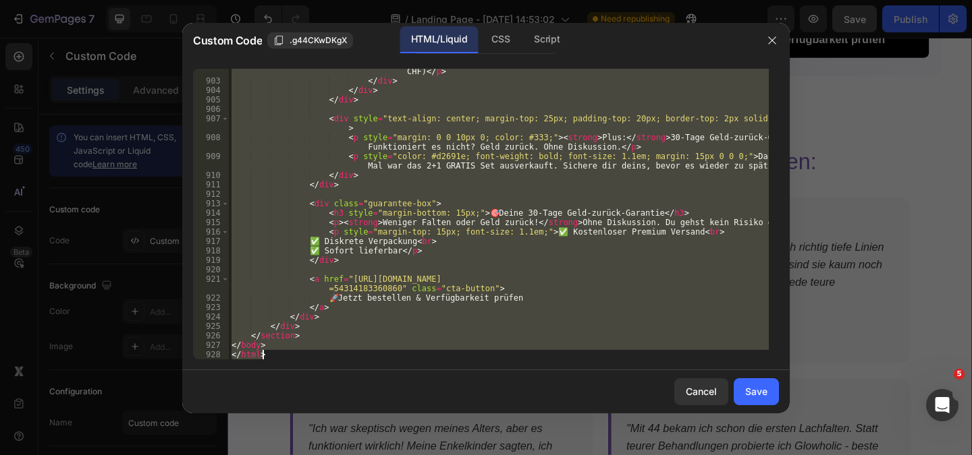
drag, startPoint x: 233, startPoint y: 71, endPoint x: 542, endPoint y: 487, distance: 518.0
click at [542, 0] on html "7 Version history / Landing Page - [DATE] 14:53:02 Need republishing Preview Sa…" at bounding box center [486, 0] width 972 height 0
type textarea "</body> </html>"
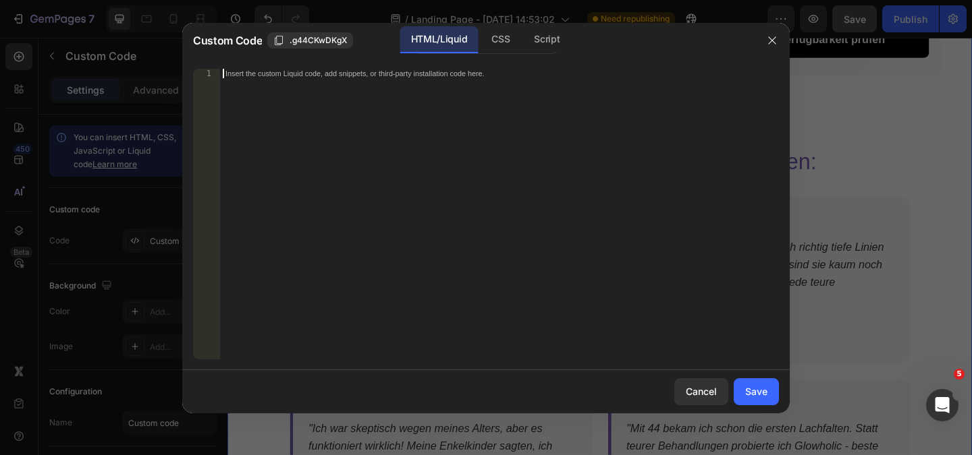
paste textarea "</html>"
type textarea "</html>"
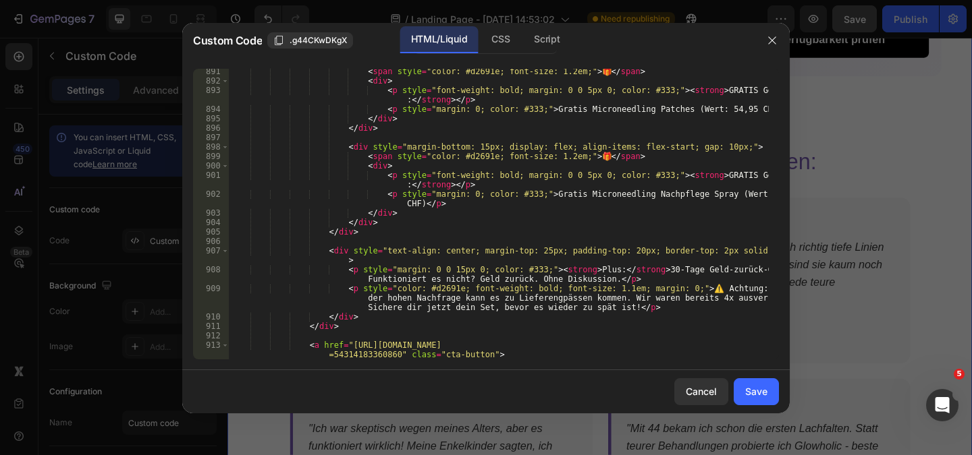
scroll to position [9391, 0]
click at [746, 396] on div "Save" at bounding box center [756, 392] width 22 height 14
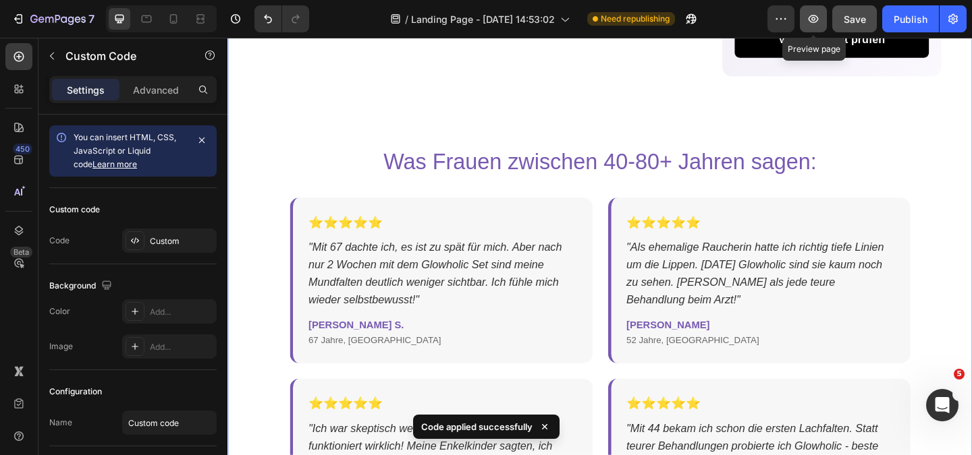
click at [814, 21] on icon "button" at bounding box center [812, 18] width 13 height 13
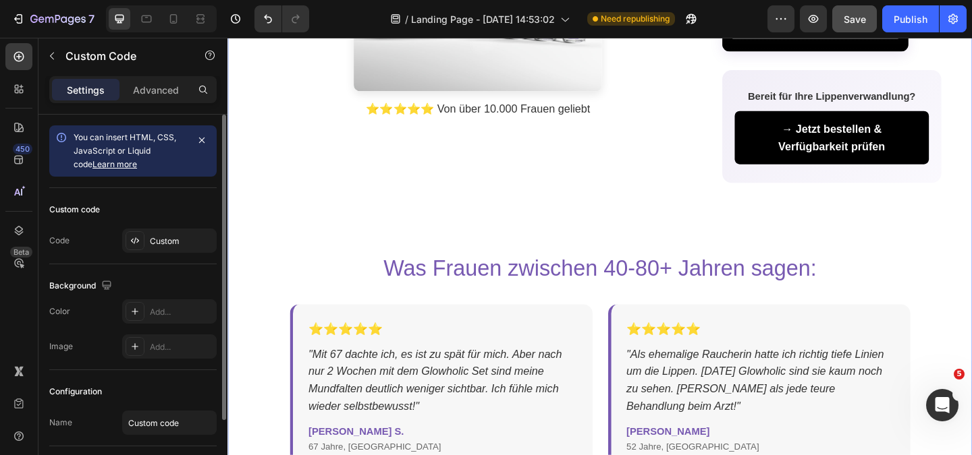
scroll to position [5450, 0]
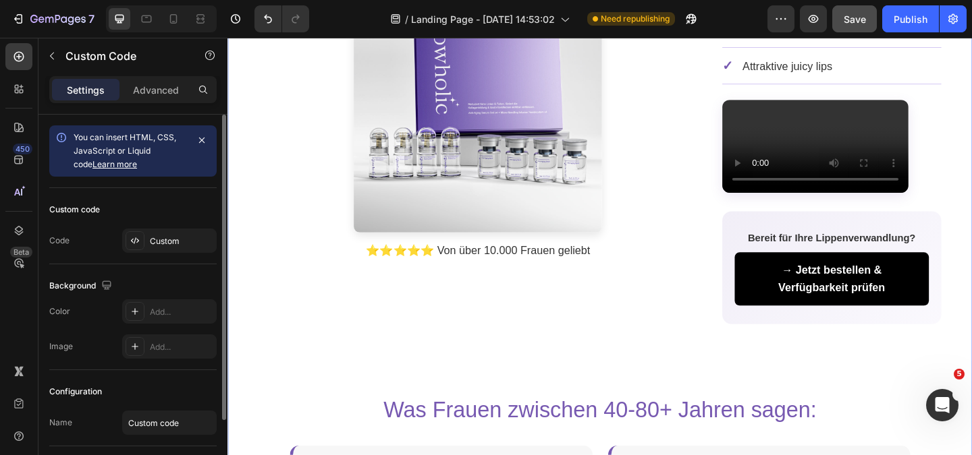
click at [151, 254] on div "Custom code Code Custom" at bounding box center [132, 226] width 167 height 76
click at [165, 240] on div "Custom" at bounding box center [181, 241] width 63 height 12
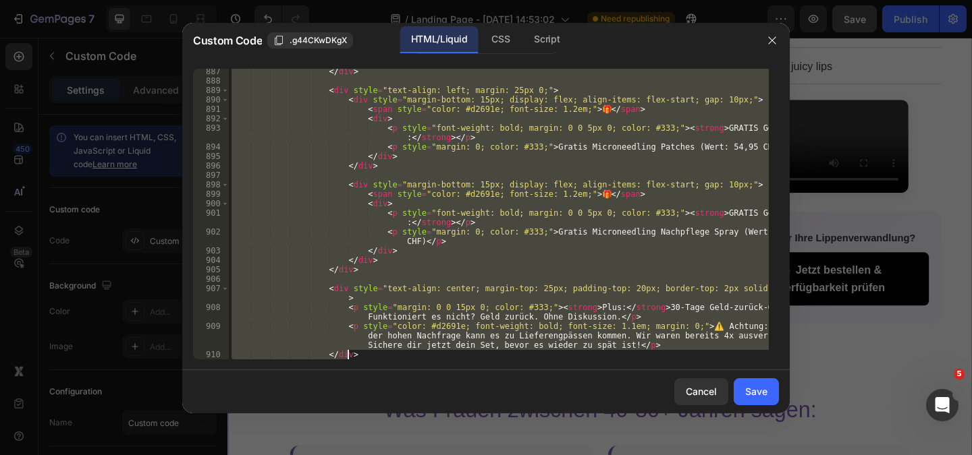
scroll to position [9457, 0]
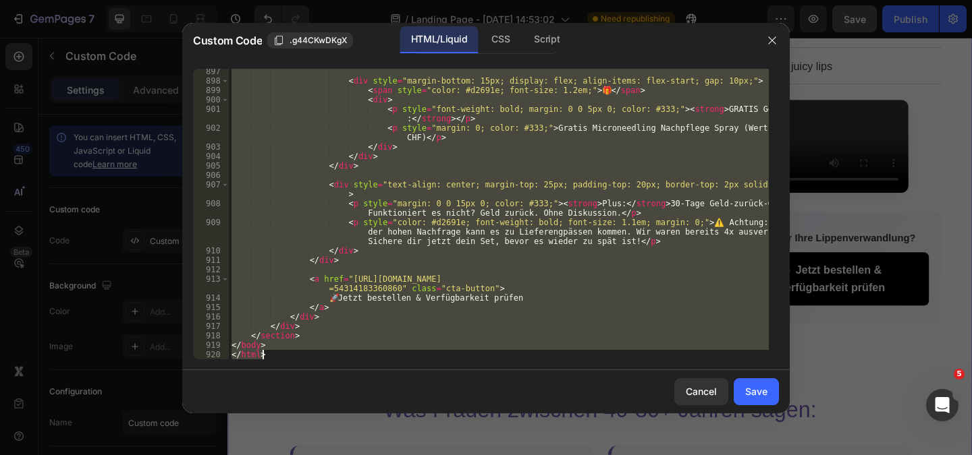
drag, startPoint x: 242, startPoint y: 97, endPoint x: 391, endPoint y: 487, distance: 417.3
click at [391, 0] on html "7 Version history / Landing Page - [DATE] 14:53:02 Need republishing Preview Sa…" at bounding box center [486, 0] width 972 height 0
type textarea "</body> </html>"
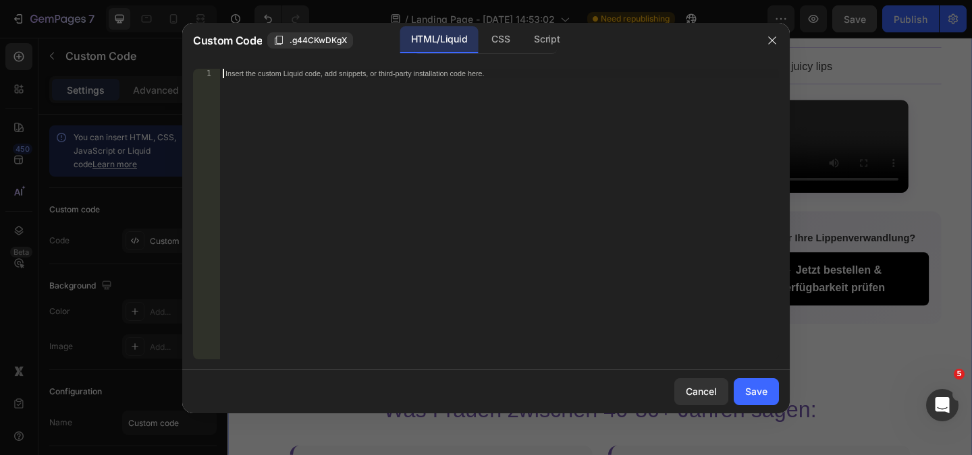
paste textarea "</html>"
type textarea "</html>"
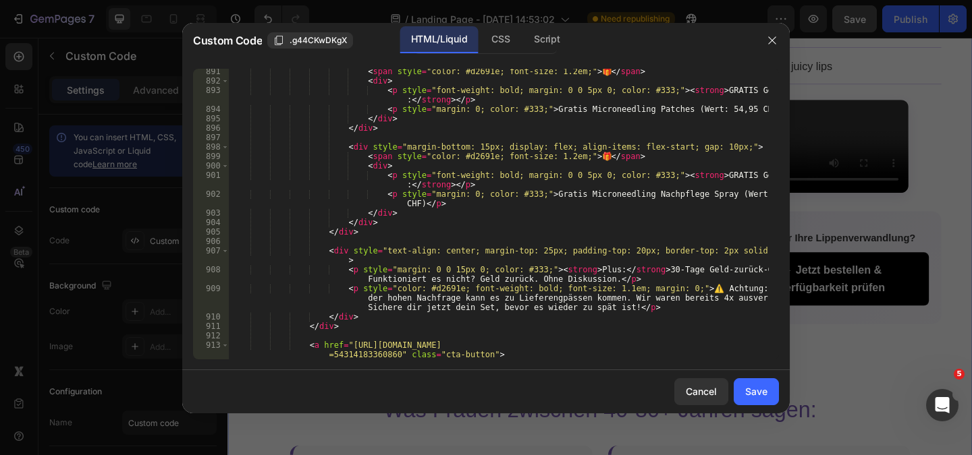
scroll to position [9400, 0]
click at [752, 400] on button "Save" at bounding box center [755, 391] width 45 height 27
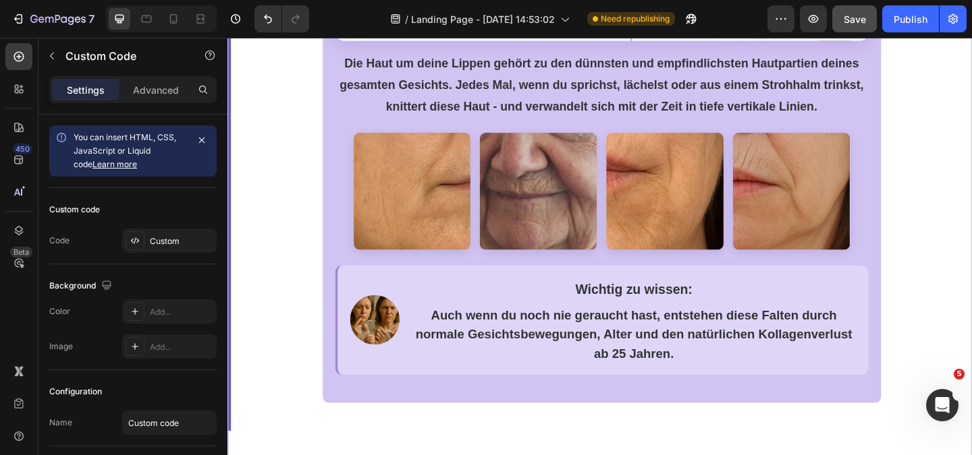
scroll to position [675, 0]
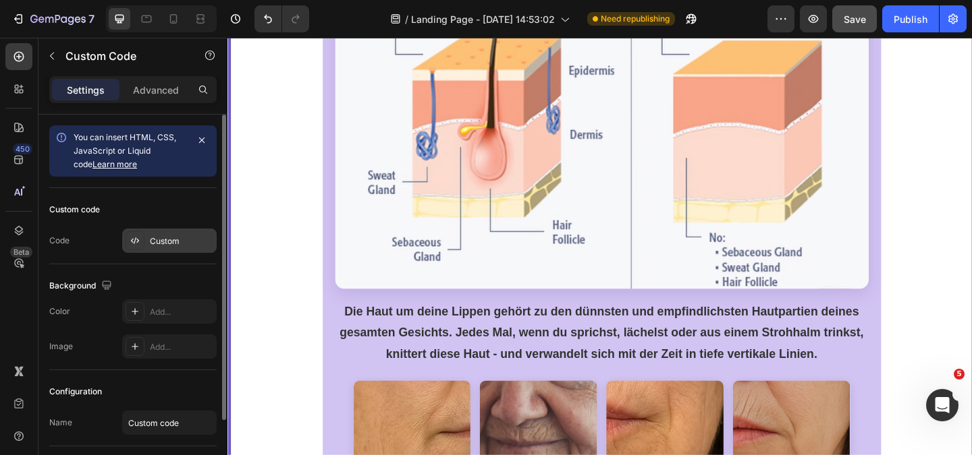
click at [155, 244] on div "Custom" at bounding box center [181, 241] width 63 height 12
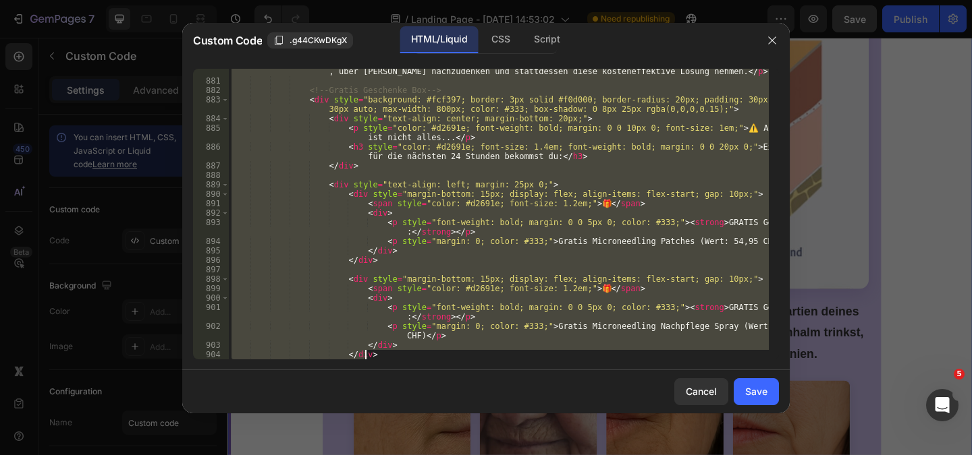
scroll to position [9467, 0]
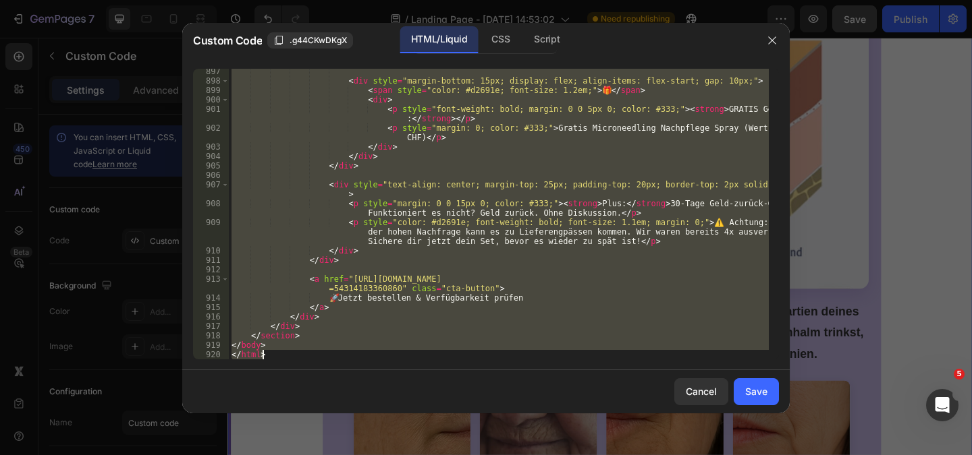
drag, startPoint x: 232, startPoint y: 77, endPoint x: 469, endPoint y: 487, distance: 473.7
click at [469, 0] on html "7 Version history / Landing Page - [DATE] 14:53:02 Need republishing Preview Sa…" at bounding box center [486, 0] width 972 height 0
type textarea "</body> </html>"
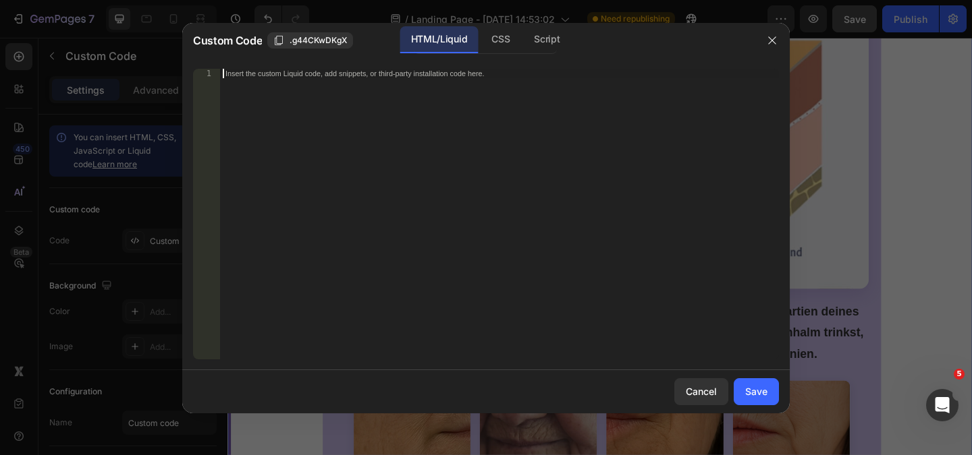
paste textarea "</html>"
type textarea "</html>"
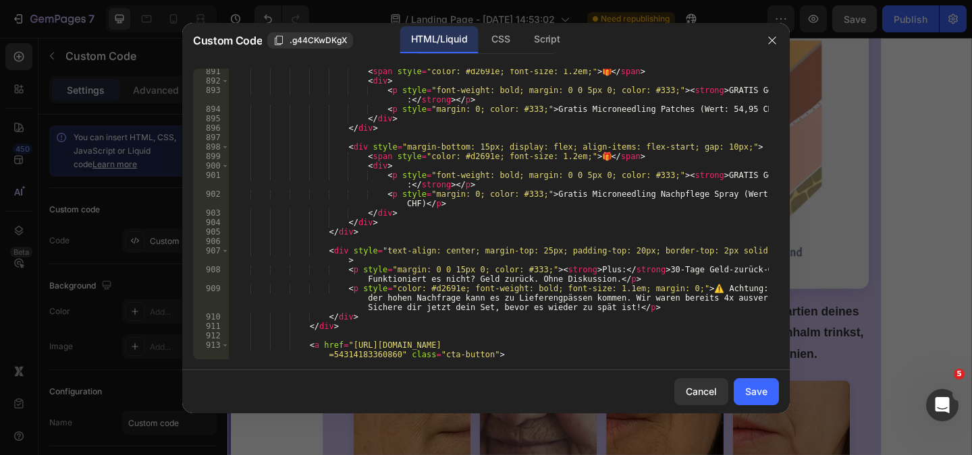
scroll to position [9400, 0]
click at [761, 392] on div "Save" at bounding box center [756, 392] width 22 height 14
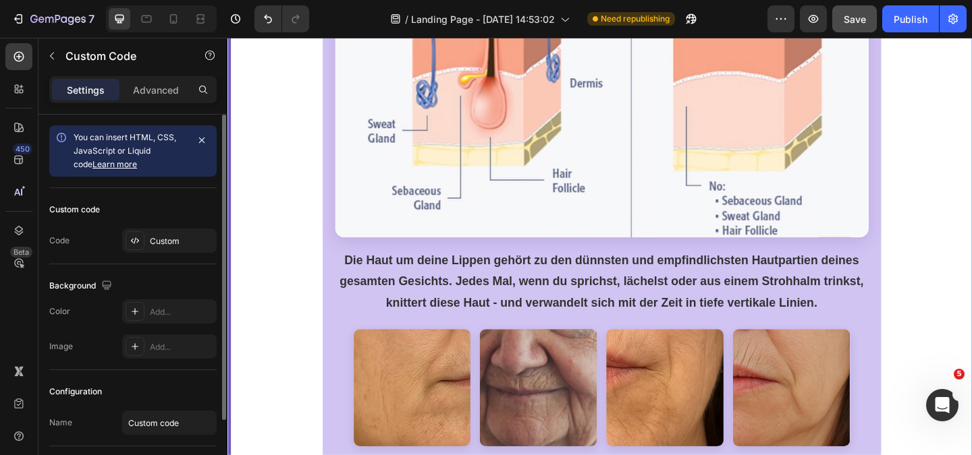
scroll to position [540, 0]
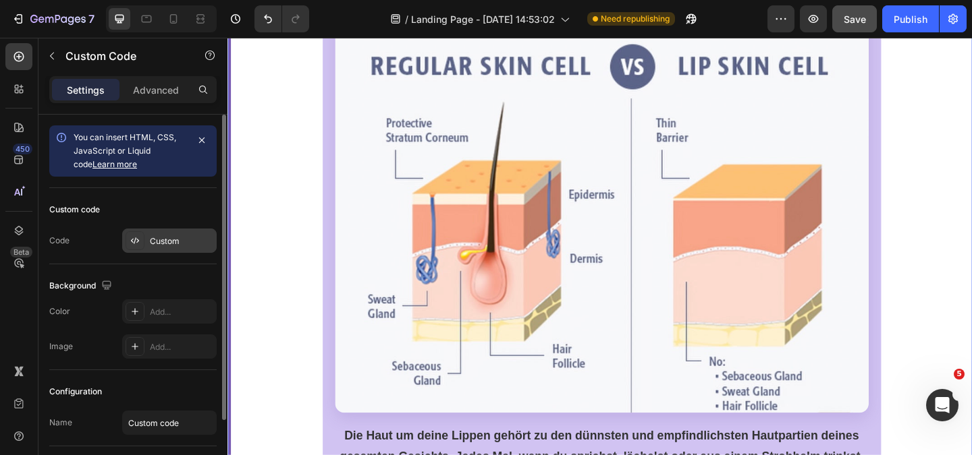
click at [161, 229] on div "Custom" at bounding box center [169, 241] width 94 height 24
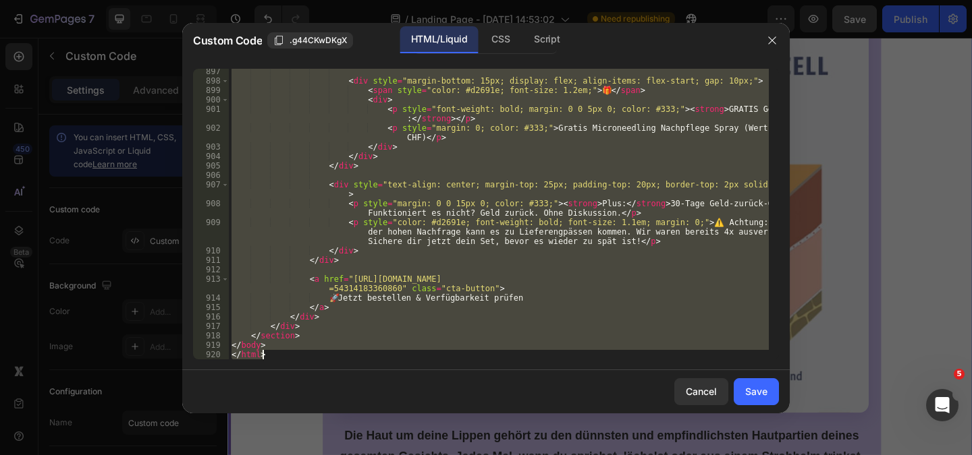
scroll to position [9467, 0]
drag, startPoint x: 233, startPoint y: 71, endPoint x: 561, endPoint y: 487, distance: 529.9
click at [561, 0] on html "7 Version history / Landing Page - [DATE] 14:53:02 Need republishing Preview Sa…" at bounding box center [486, 0] width 972 height 0
type textarea "</body> </html>"
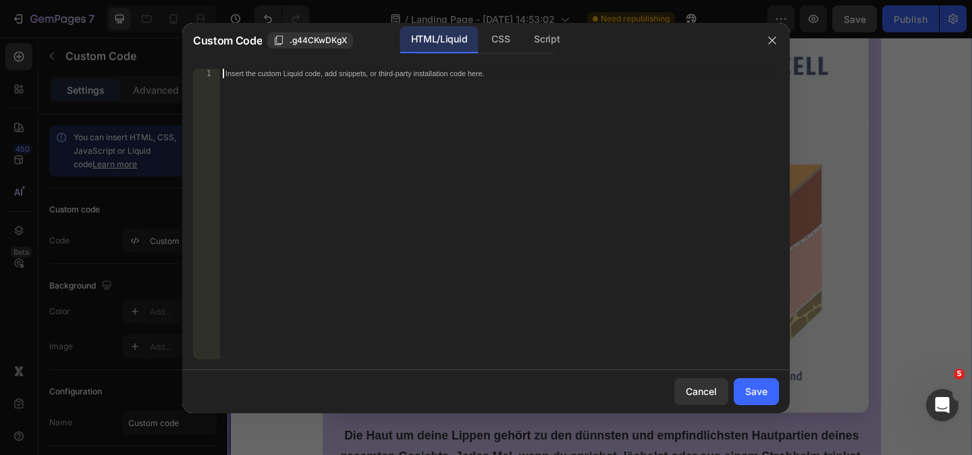
paste textarea "</html>"
type textarea "</html>"
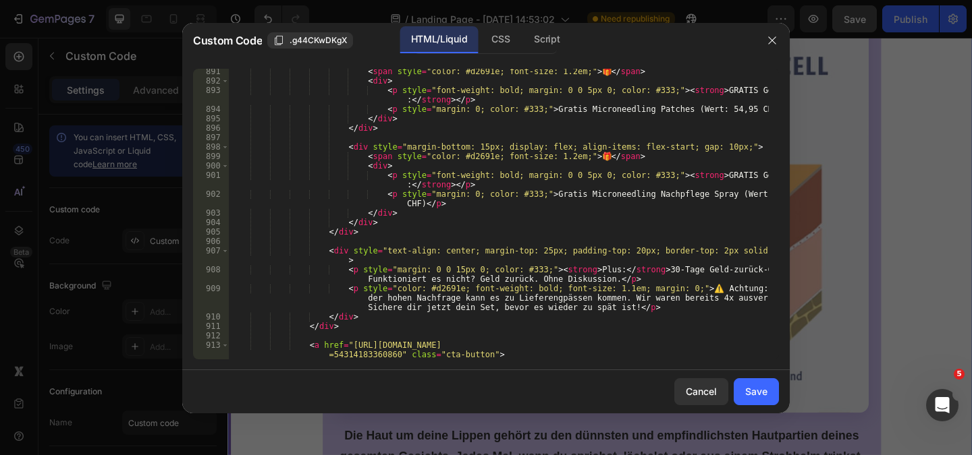
drag, startPoint x: 741, startPoint y: 393, endPoint x: 718, endPoint y: 293, distance: 103.3
click at [741, 393] on button "Save" at bounding box center [755, 391] width 45 height 27
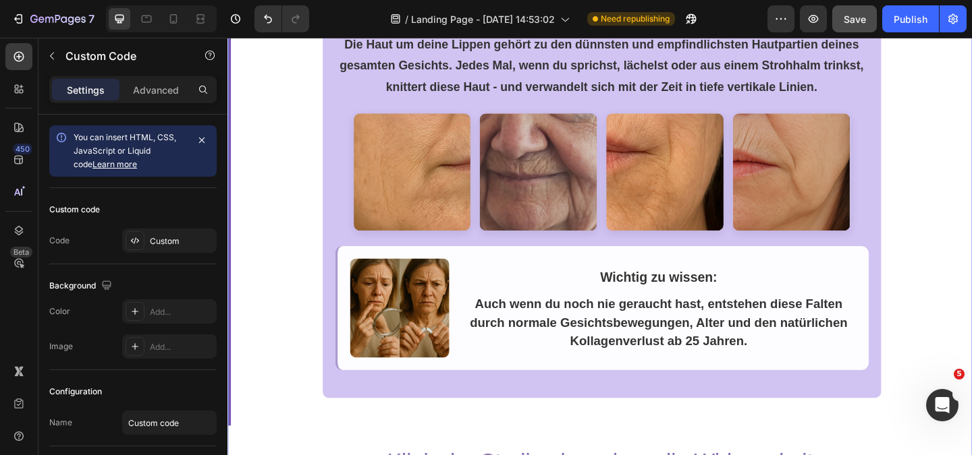
scroll to position [877, 0]
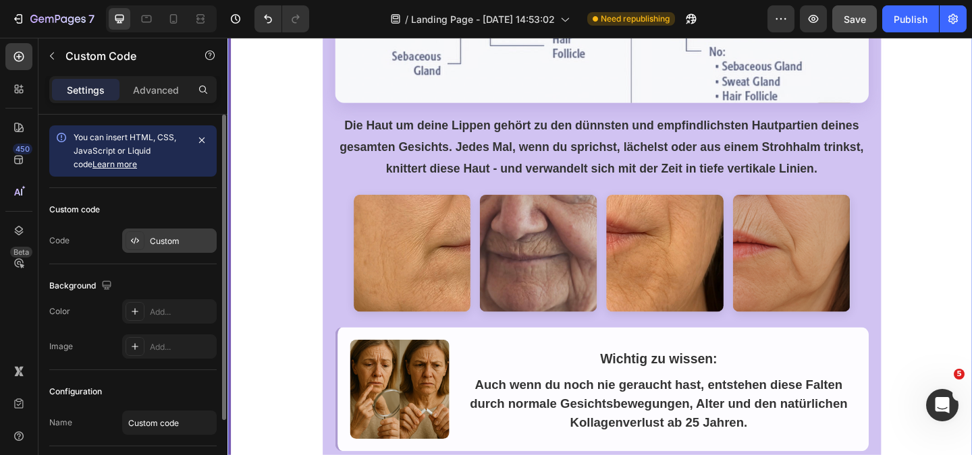
click at [179, 237] on div "Custom" at bounding box center [181, 241] width 63 height 12
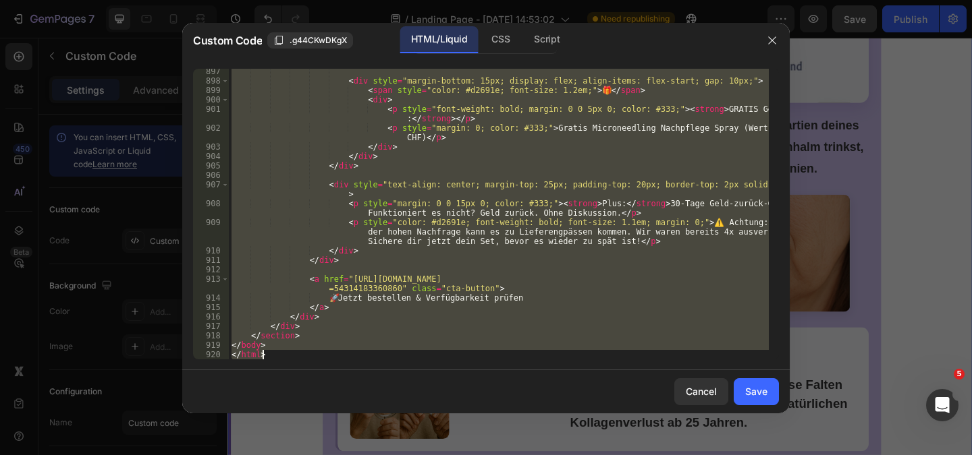
scroll to position [9467, 0]
drag, startPoint x: 232, startPoint y: 73, endPoint x: 472, endPoint y: 487, distance: 478.9
click at [472, 0] on html "7 Version history / Landing Page - [DATE] 14:53:02 Need republishing Preview Sa…" at bounding box center [486, 0] width 972 height 0
type textarea "</body> </html>"
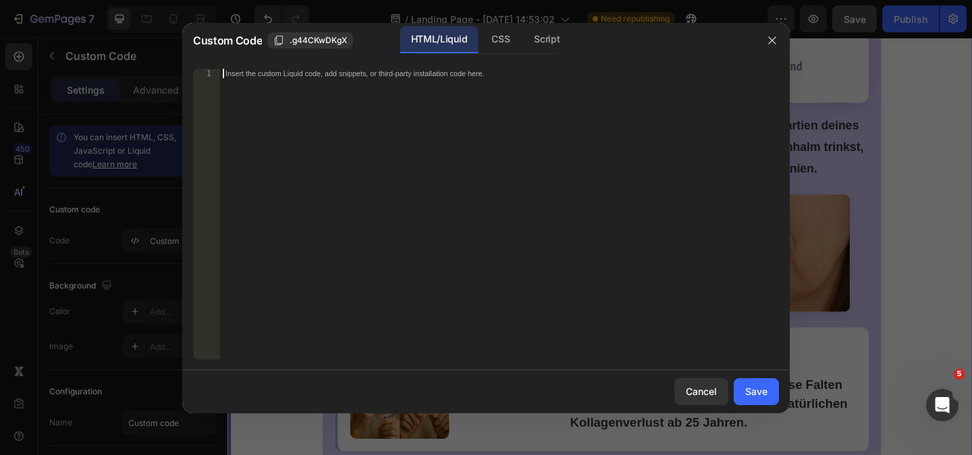
paste textarea "</html>"
type textarea "</html>"
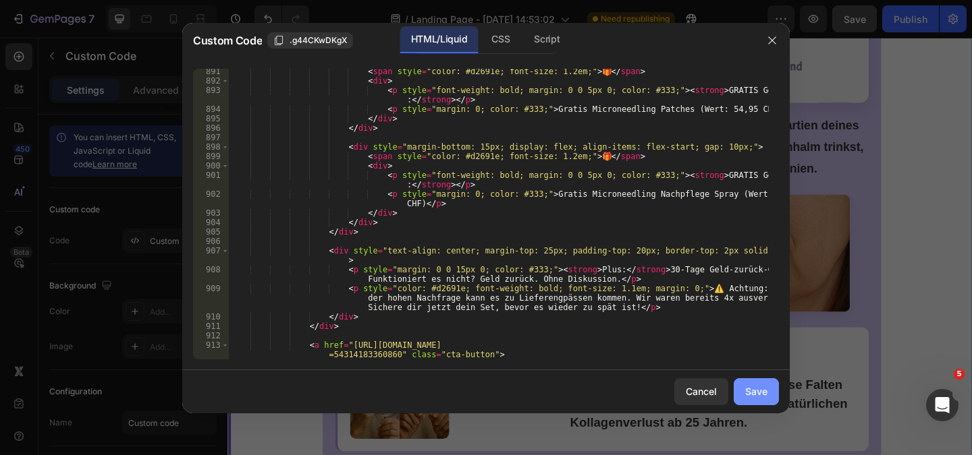
click at [745, 394] on div "Save" at bounding box center [756, 392] width 22 height 14
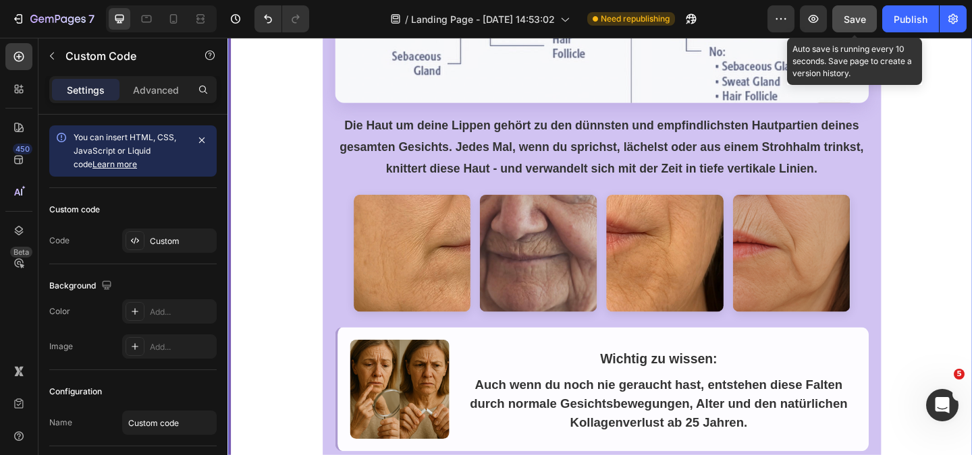
click at [856, 20] on span "Save" at bounding box center [854, 18] width 22 height 11
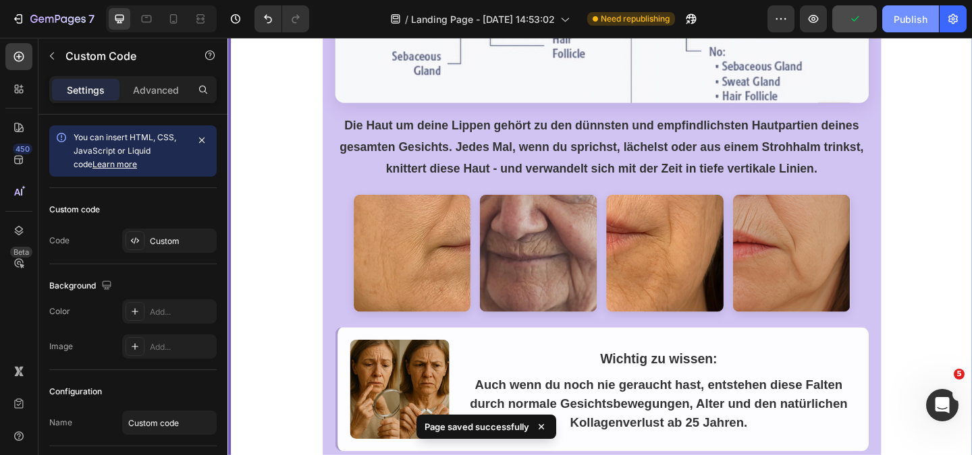
click at [908, 11] on button "Publish" at bounding box center [910, 18] width 57 height 27
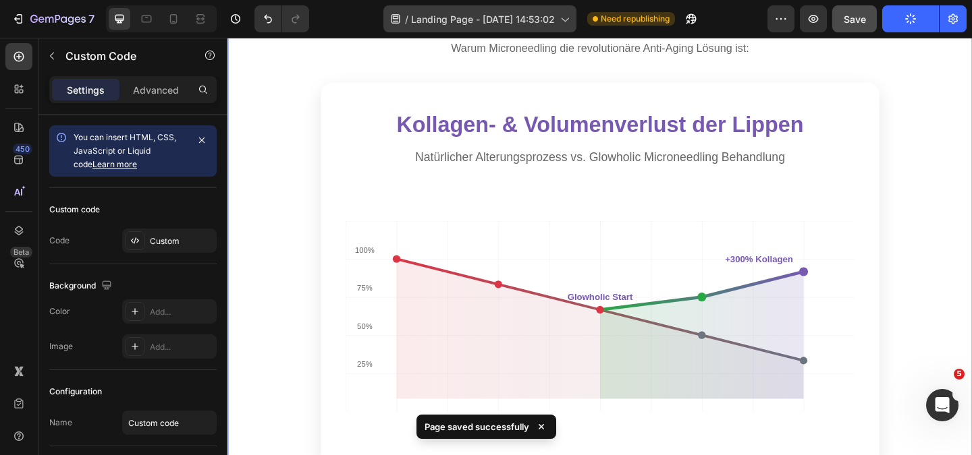
scroll to position [1282, 0]
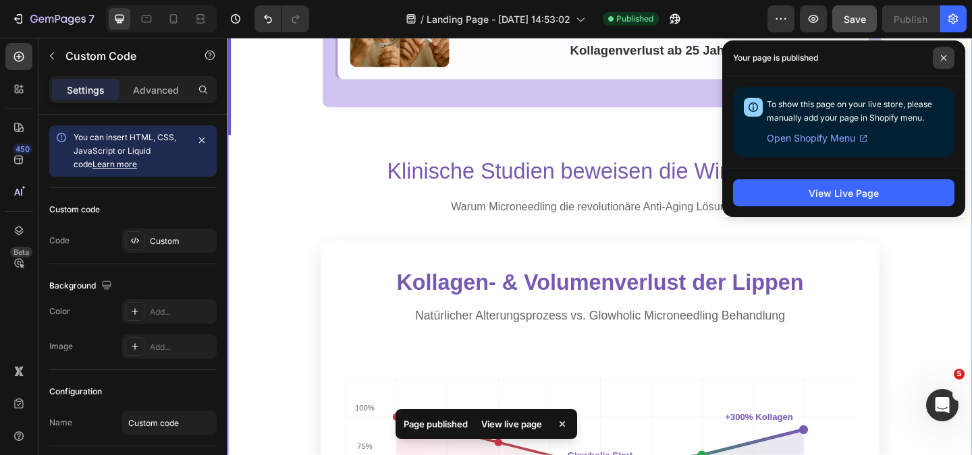
click at [943, 57] on icon at bounding box center [943, 57] width 5 height 5
